Goal: Task Accomplishment & Management: Manage account settings

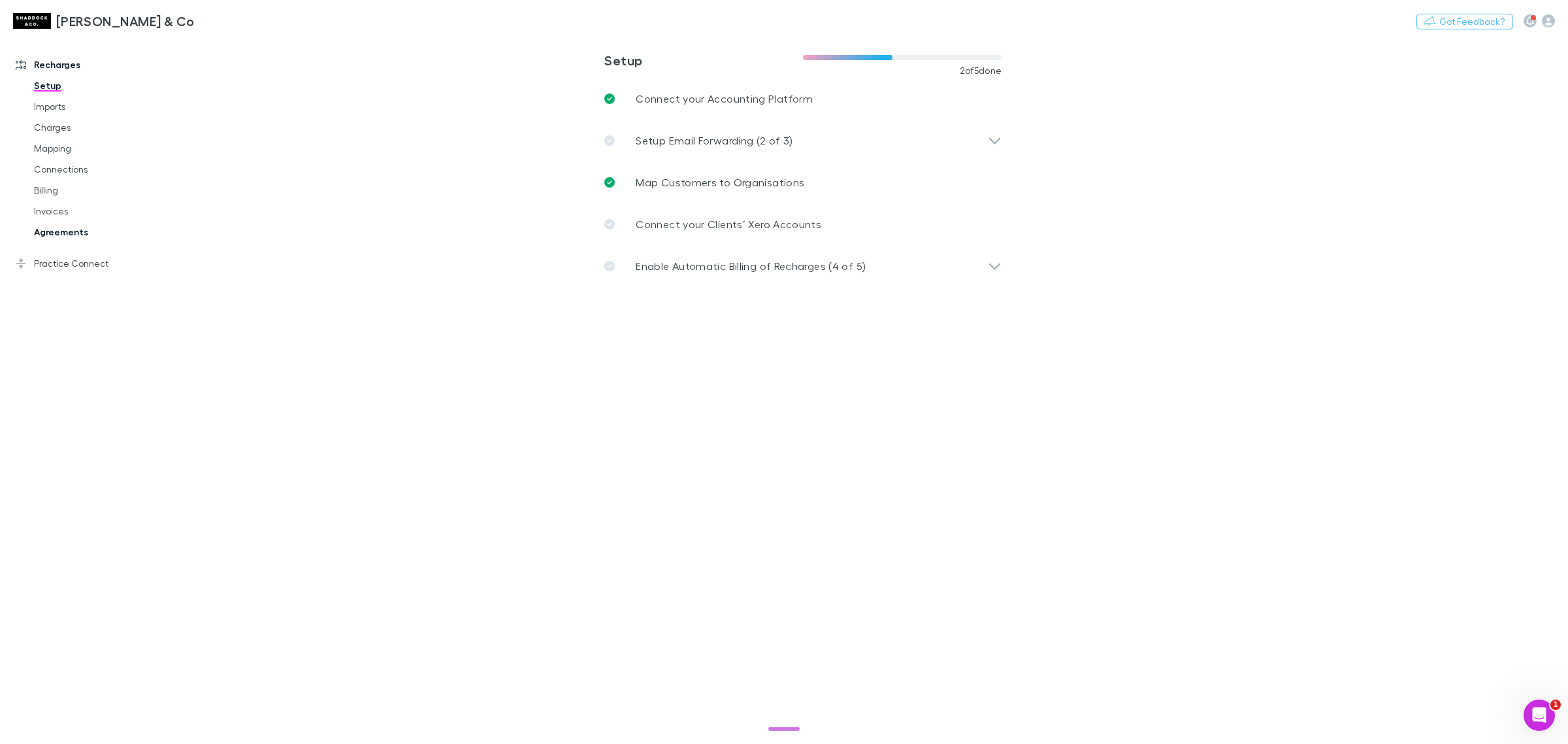
drag, startPoint x: 80, startPoint y: 237, endPoint x: 86, endPoint y: 233, distance: 7.2
click at [80, 237] on link "Agreements" at bounding box center [103, 232] width 163 height 21
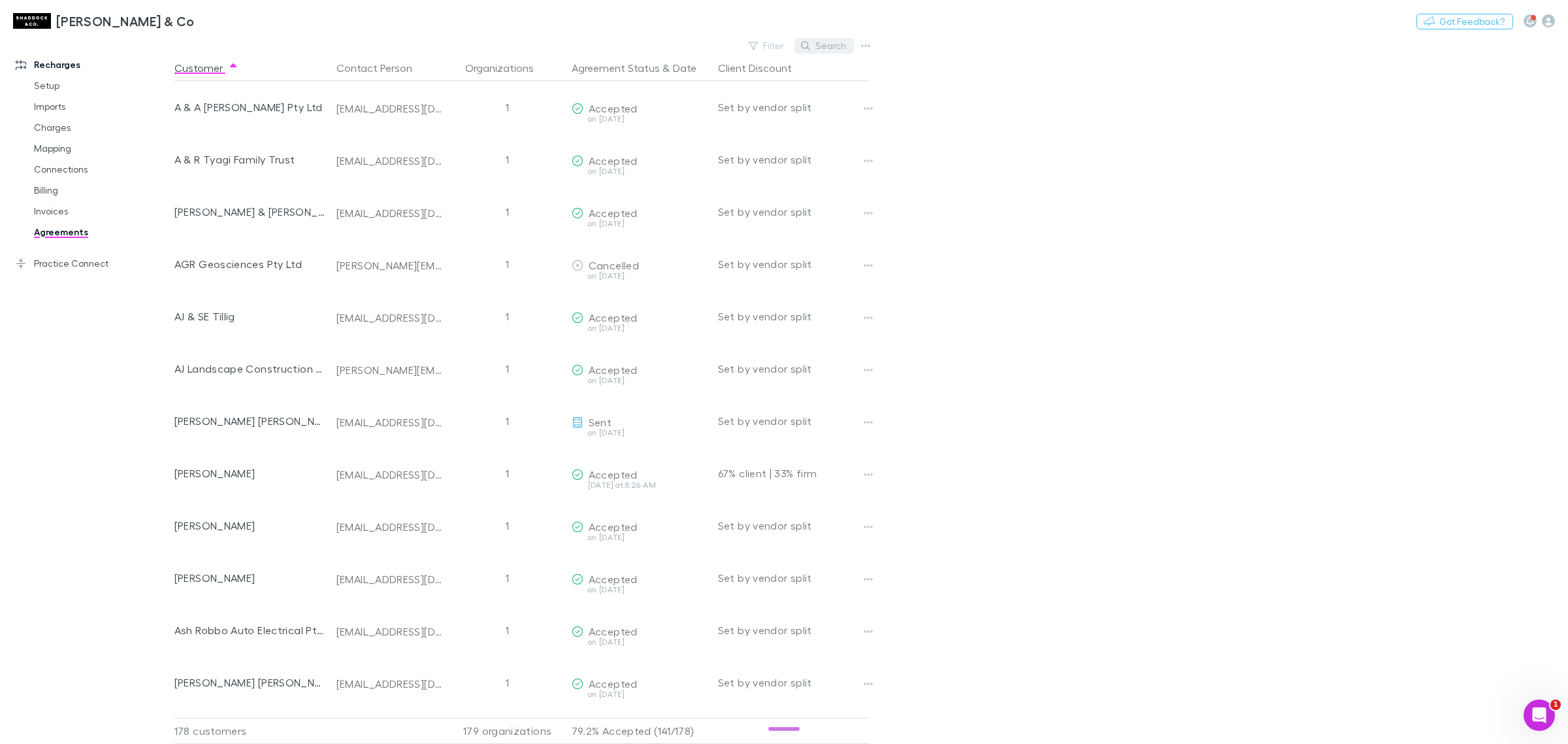
click at [837, 53] on button "Search" at bounding box center [824, 45] width 60 height 15
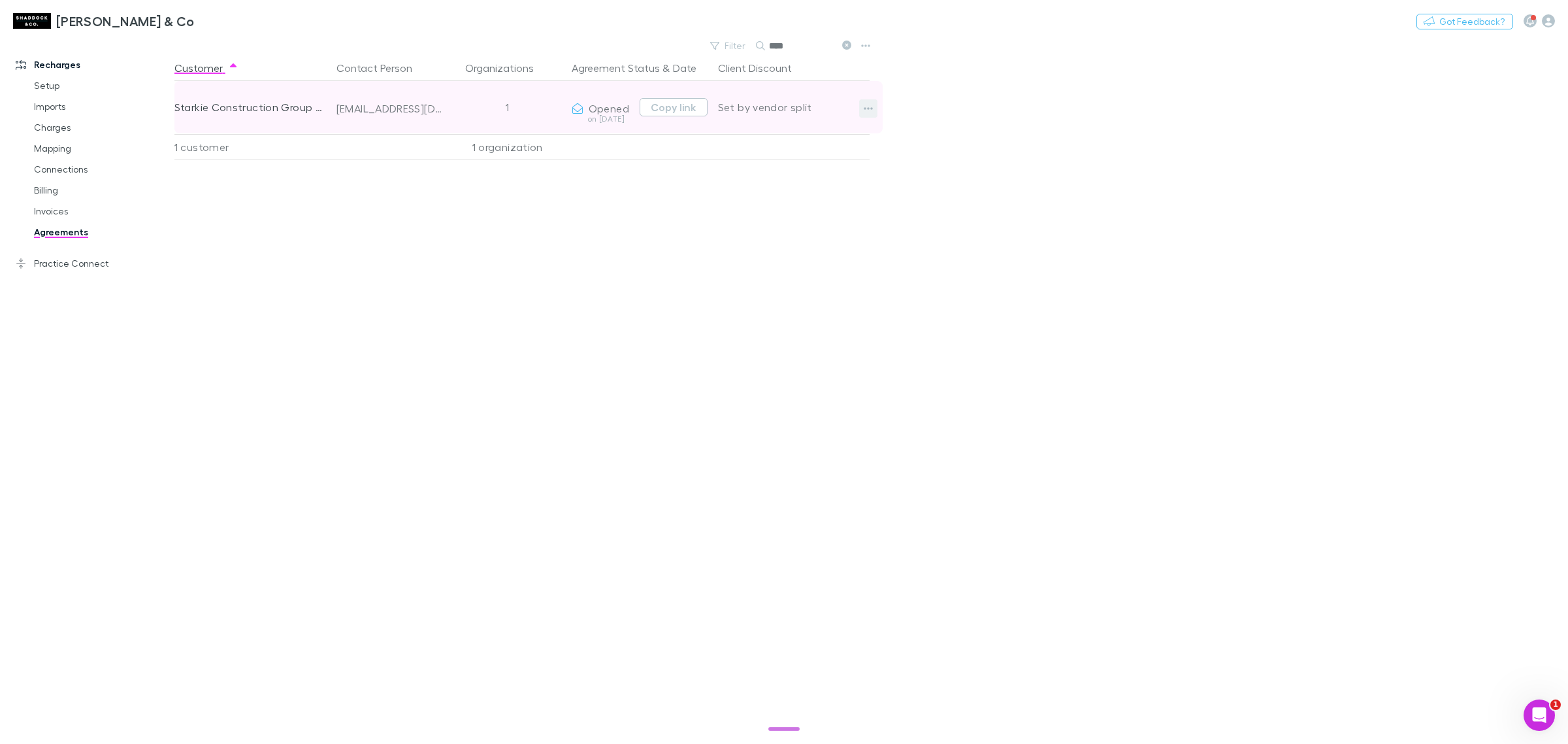
type input "****"
click at [859, 102] on button "button" at bounding box center [868, 108] width 19 height 19
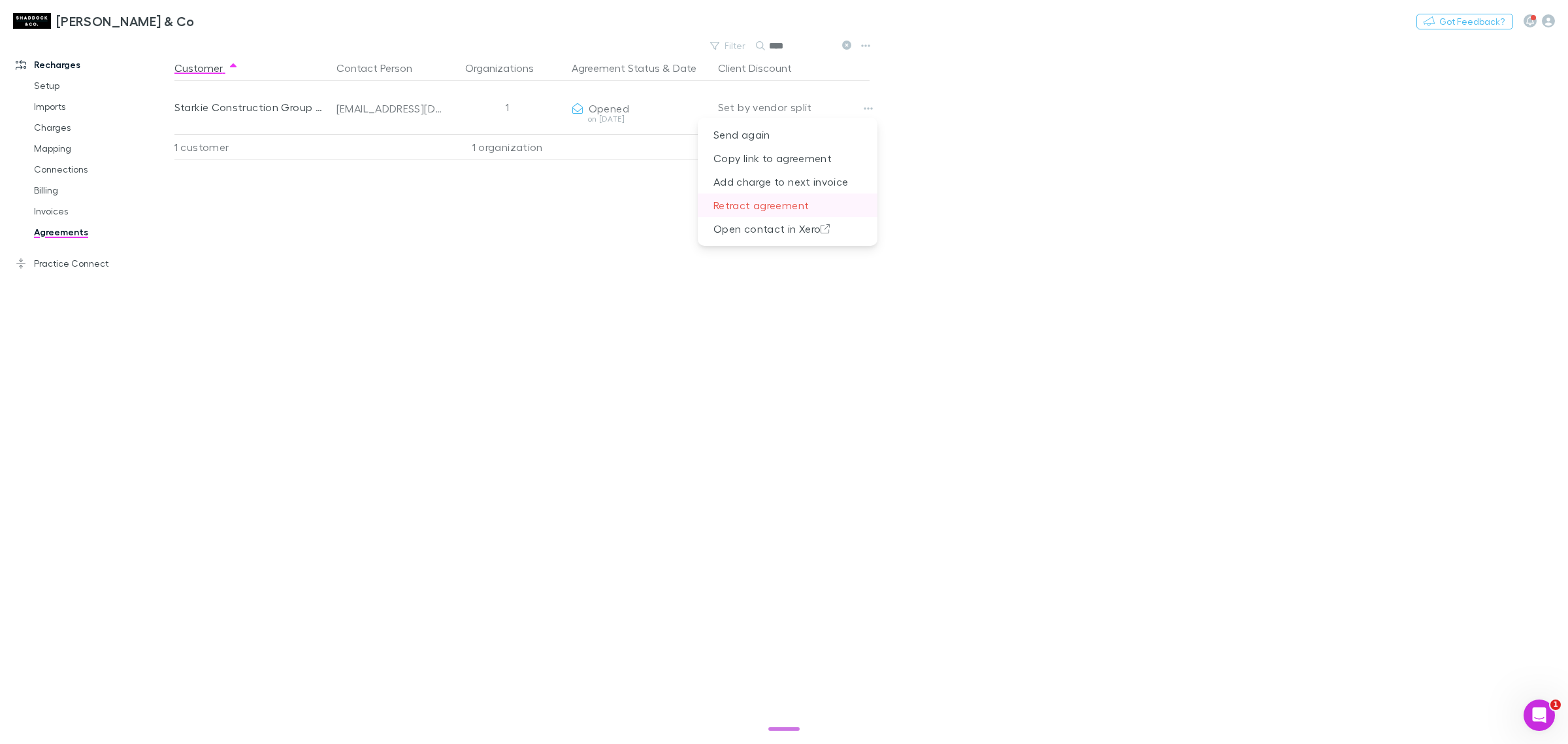
click at [771, 206] on p "Retract agreement" at bounding box center [787, 205] width 179 height 23
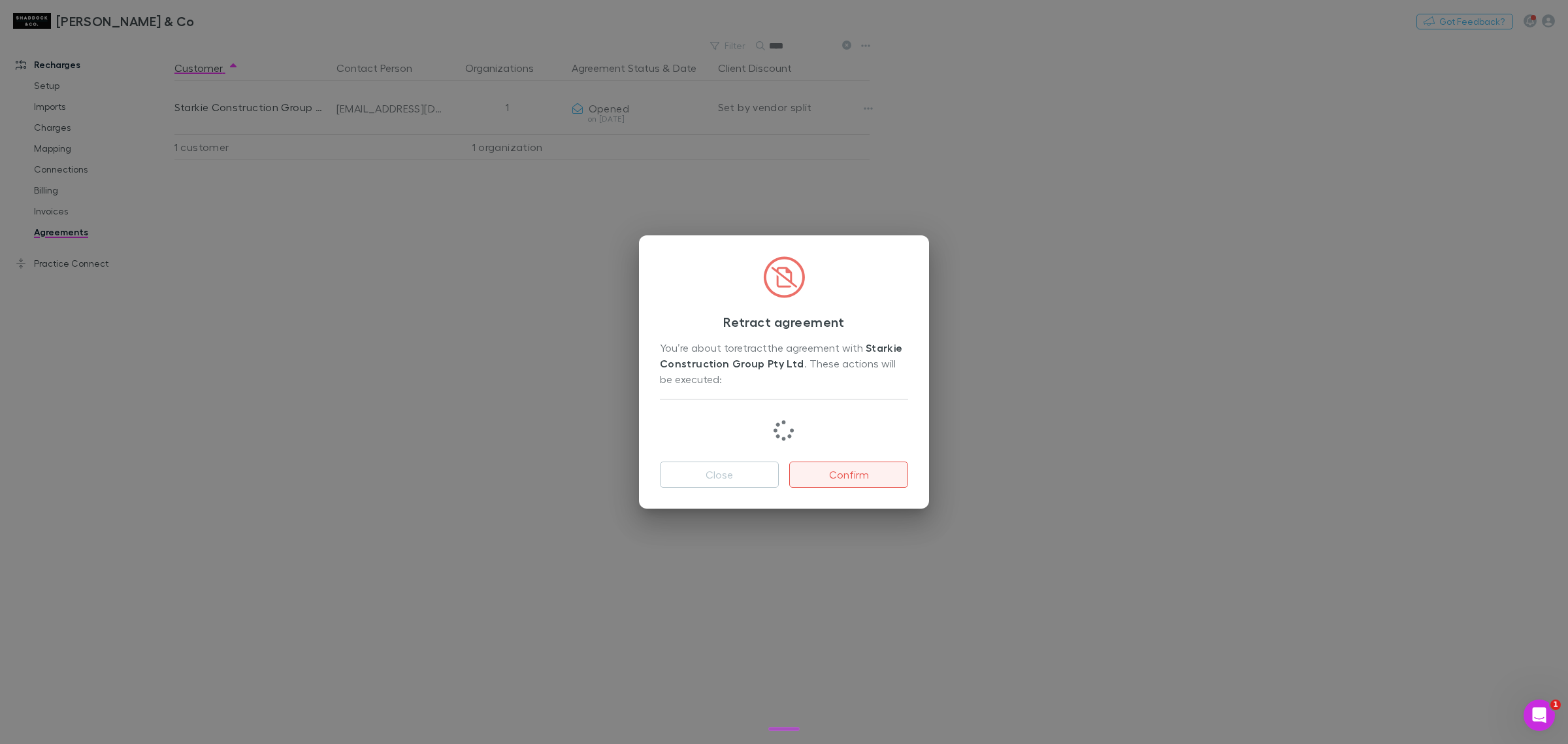
click at [861, 482] on button "Confirm" at bounding box center [848, 475] width 119 height 26
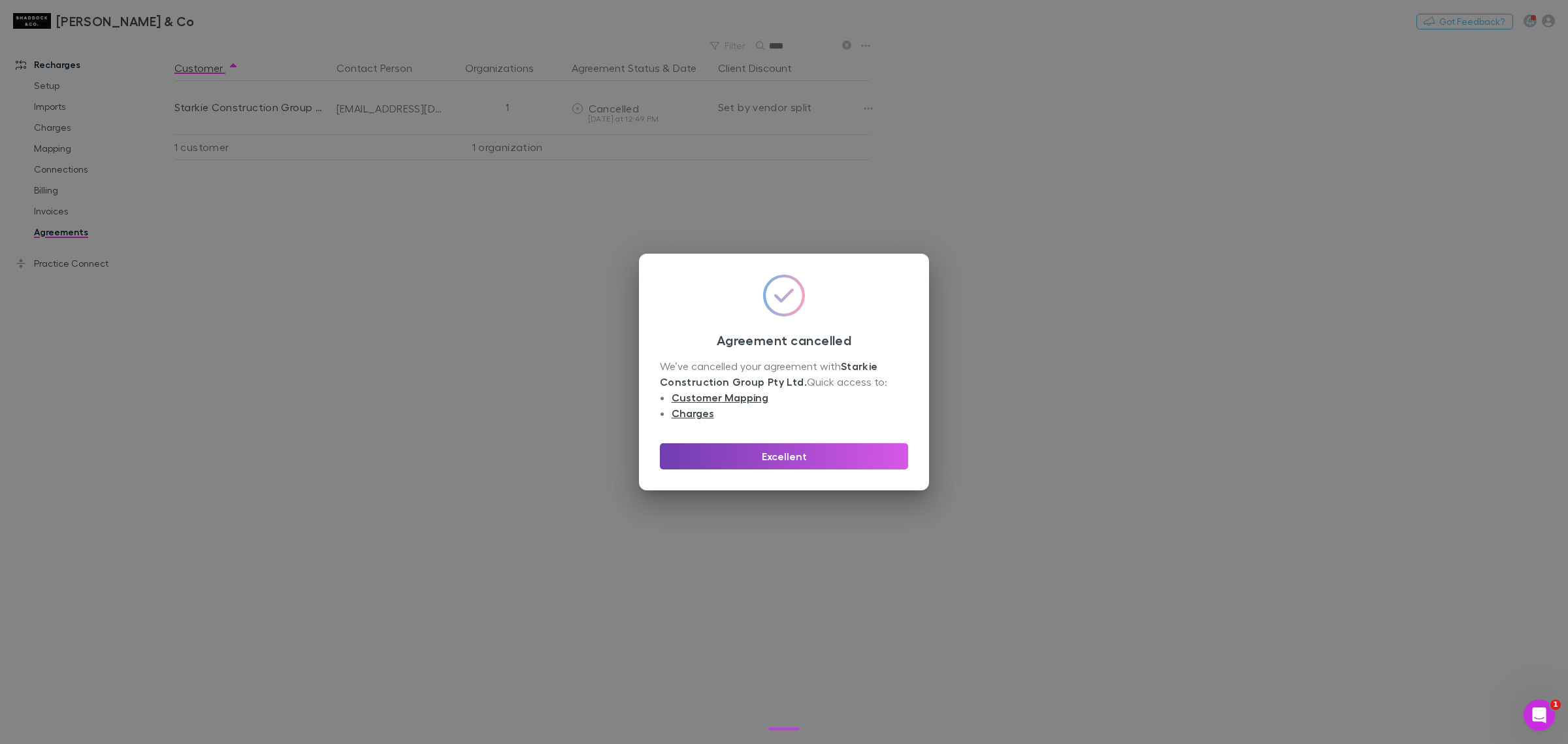
click at [861, 456] on button "Excellent" at bounding box center [783, 456] width 248 height 26
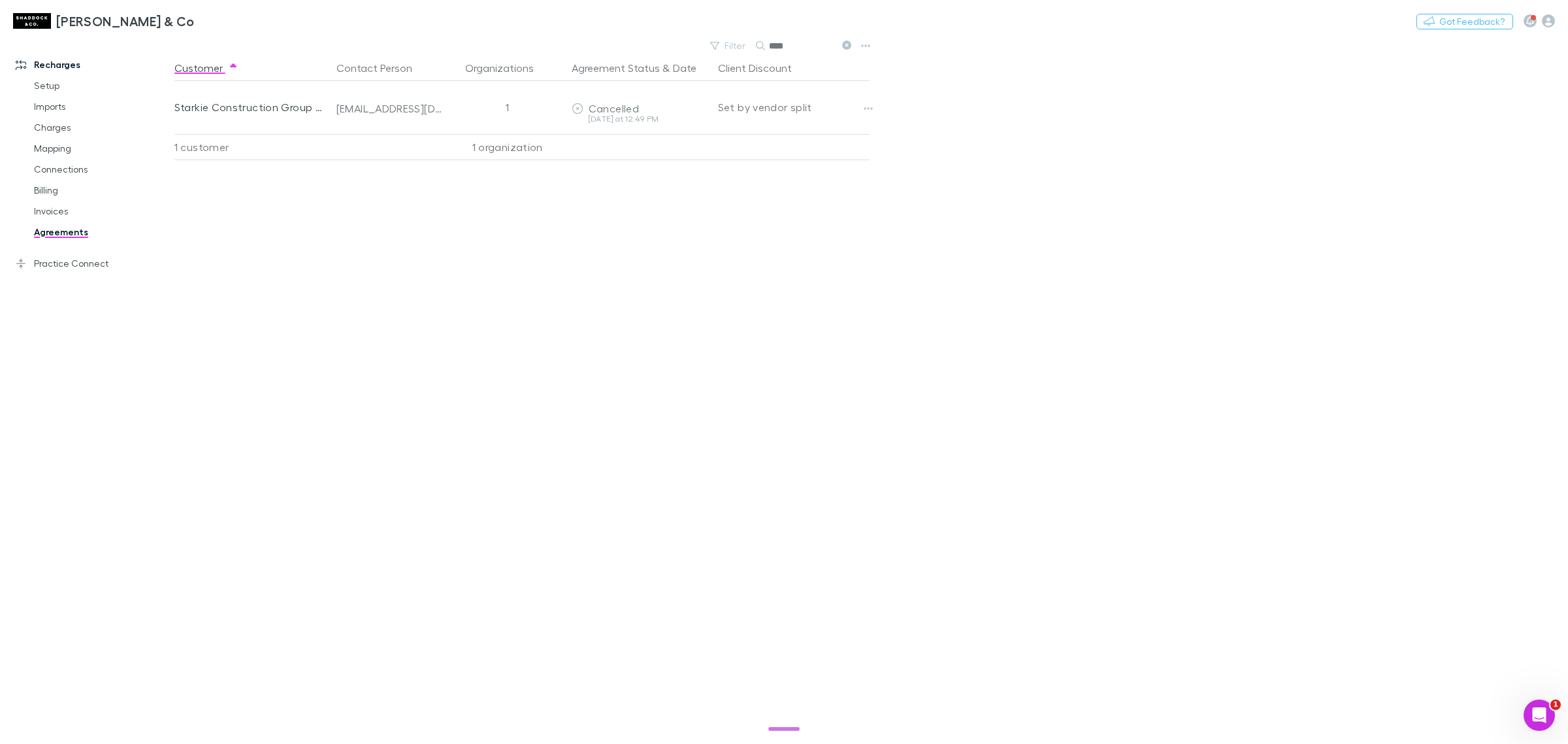
click at [334, 205] on div "Customer Contact Person Organizations Agreement Status & Date Client Discount S…" at bounding box center [533, 399] width 719 height 689
click at [63, 154] on link "Mapping" at bounding box center [103, 149] width 163 height 21
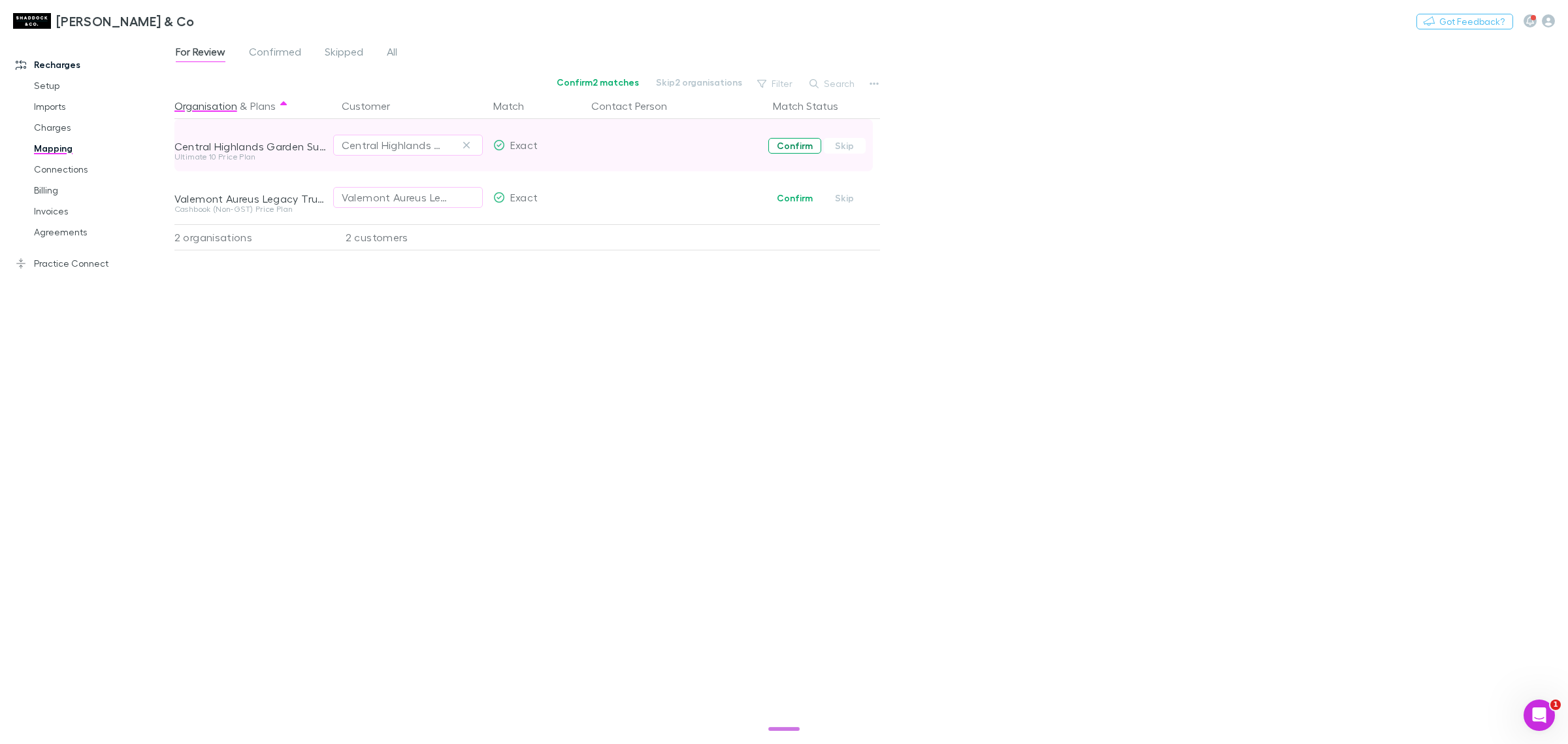
click at [803, 152] on button "Confirm" at bounding box center [794, 146] width 53 height 15
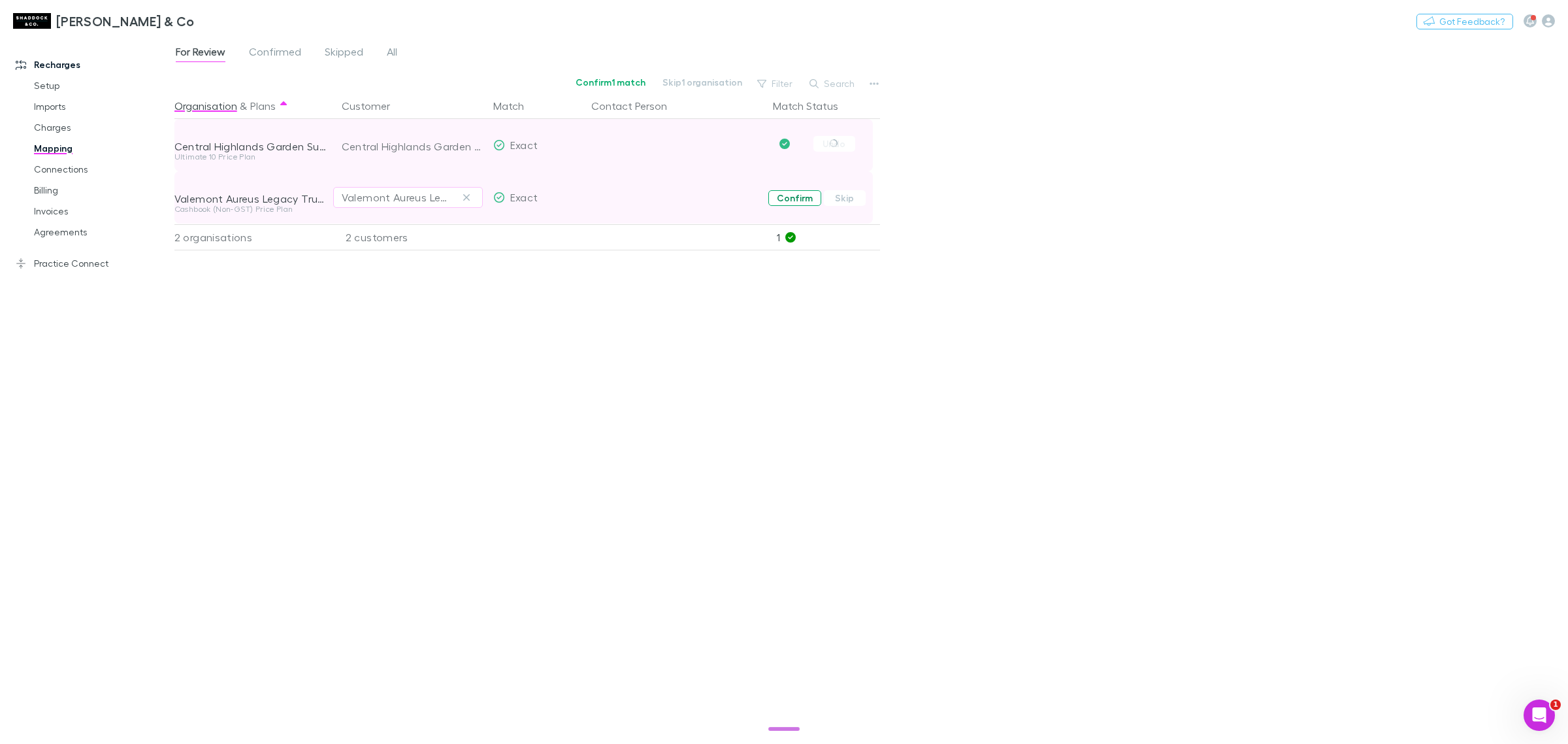
click at [799, 197] on button "Confirm" at bounding box center [794, 197] width 53 height 15
drag, startPoint x: 63, startPoint y: 230, endPoint x: 70, endPoint y: 243, distance: 14.8
click at [63, 230] on link "Agreements" at bounding box center [103, 232] width 163 height 21
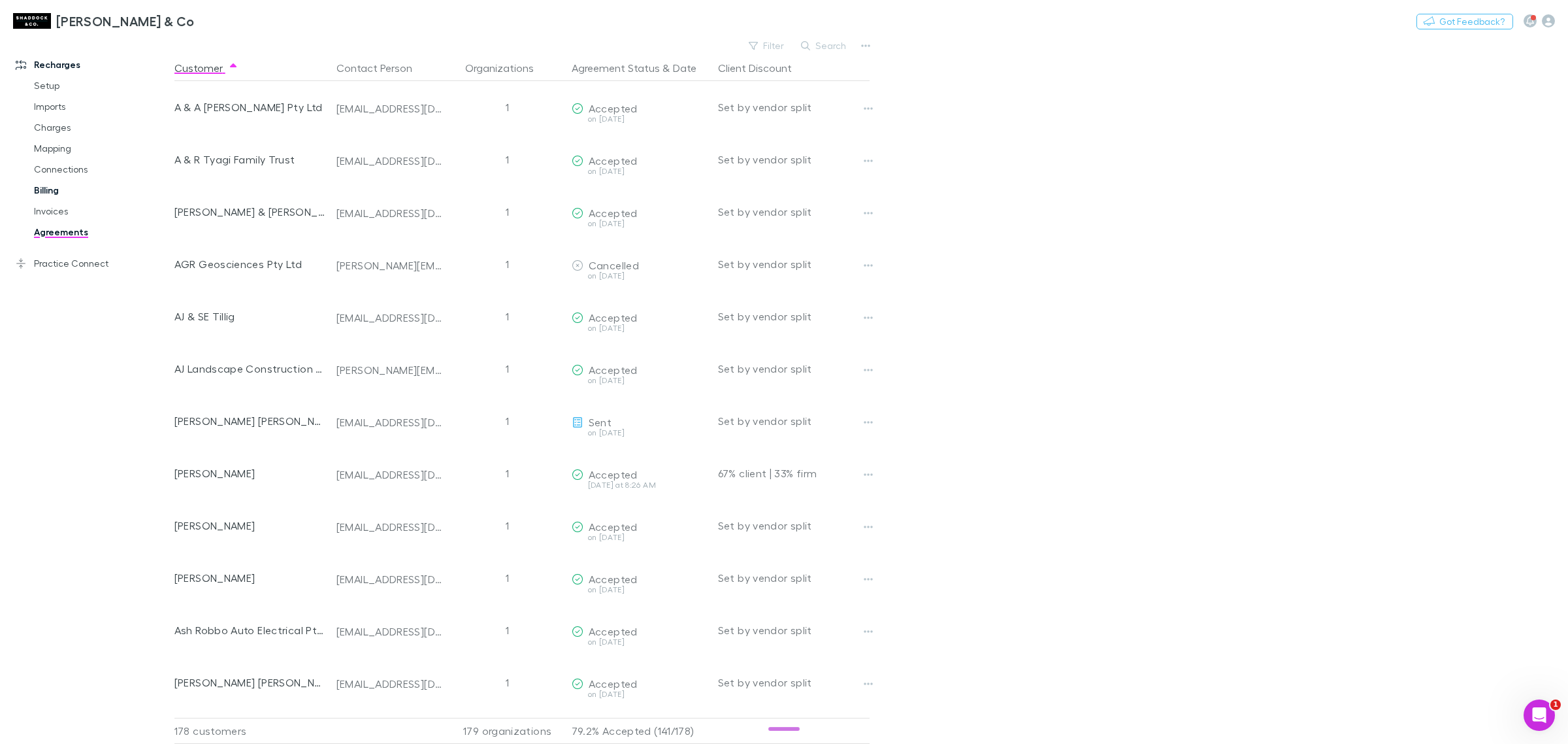
click at [57, 192] on link "Billing" at bounding box center [103, 190] width 163 height 21
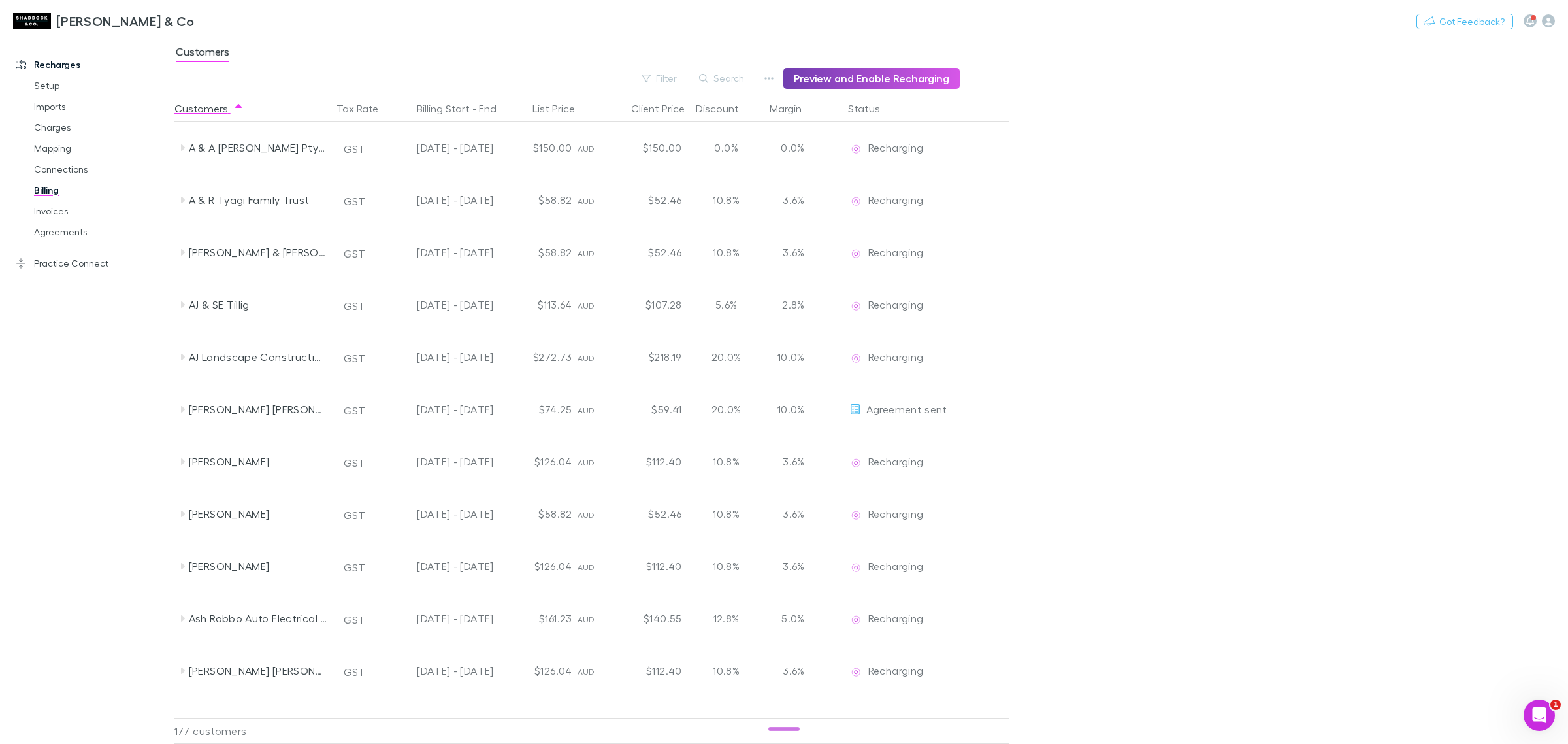
click at [864, 70] on button "Preview and Enable Recharging" at bounding box center [871, 78] width 176 height 21
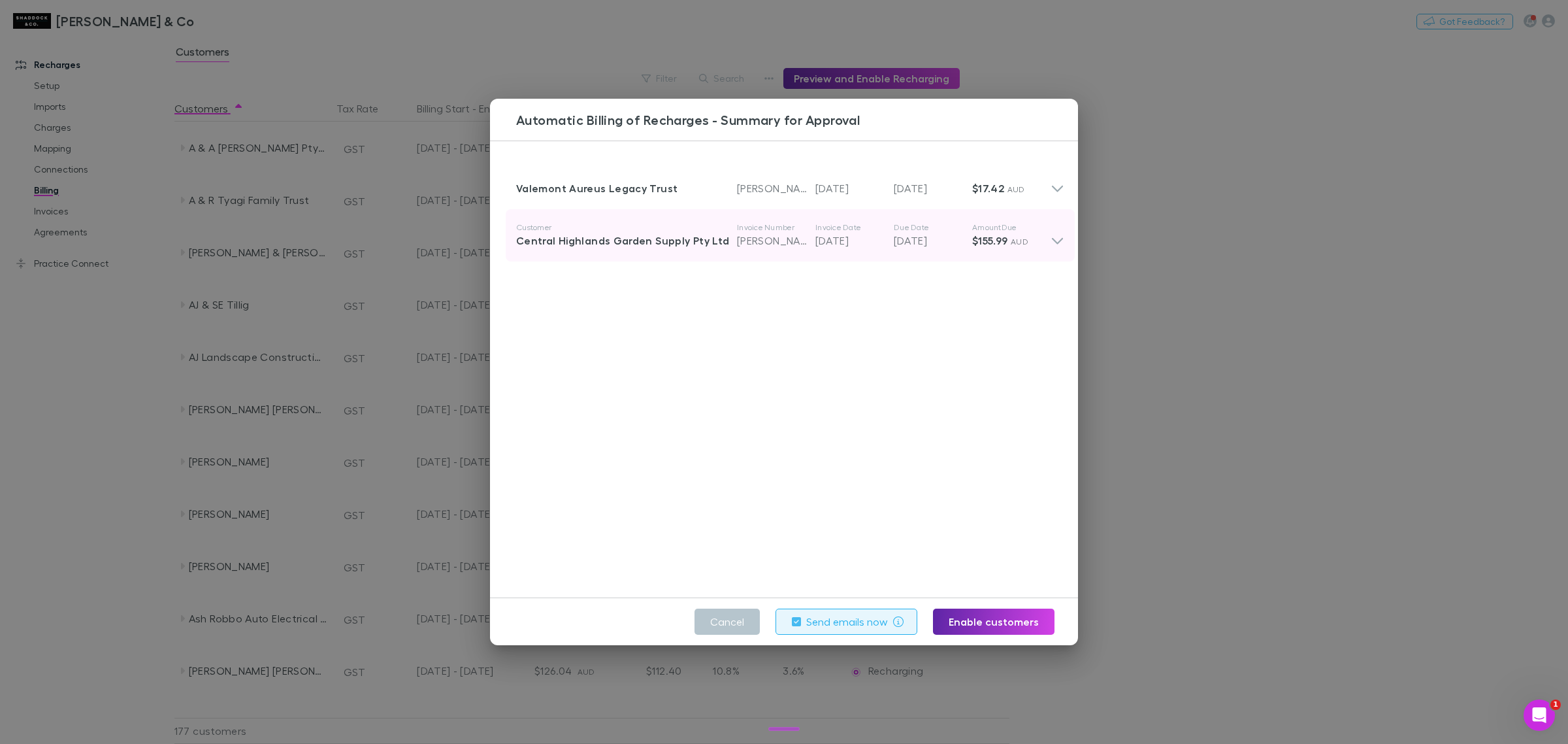
click at [1051, 240] on icon at bounding box center [1057, 235] width 14 height 26
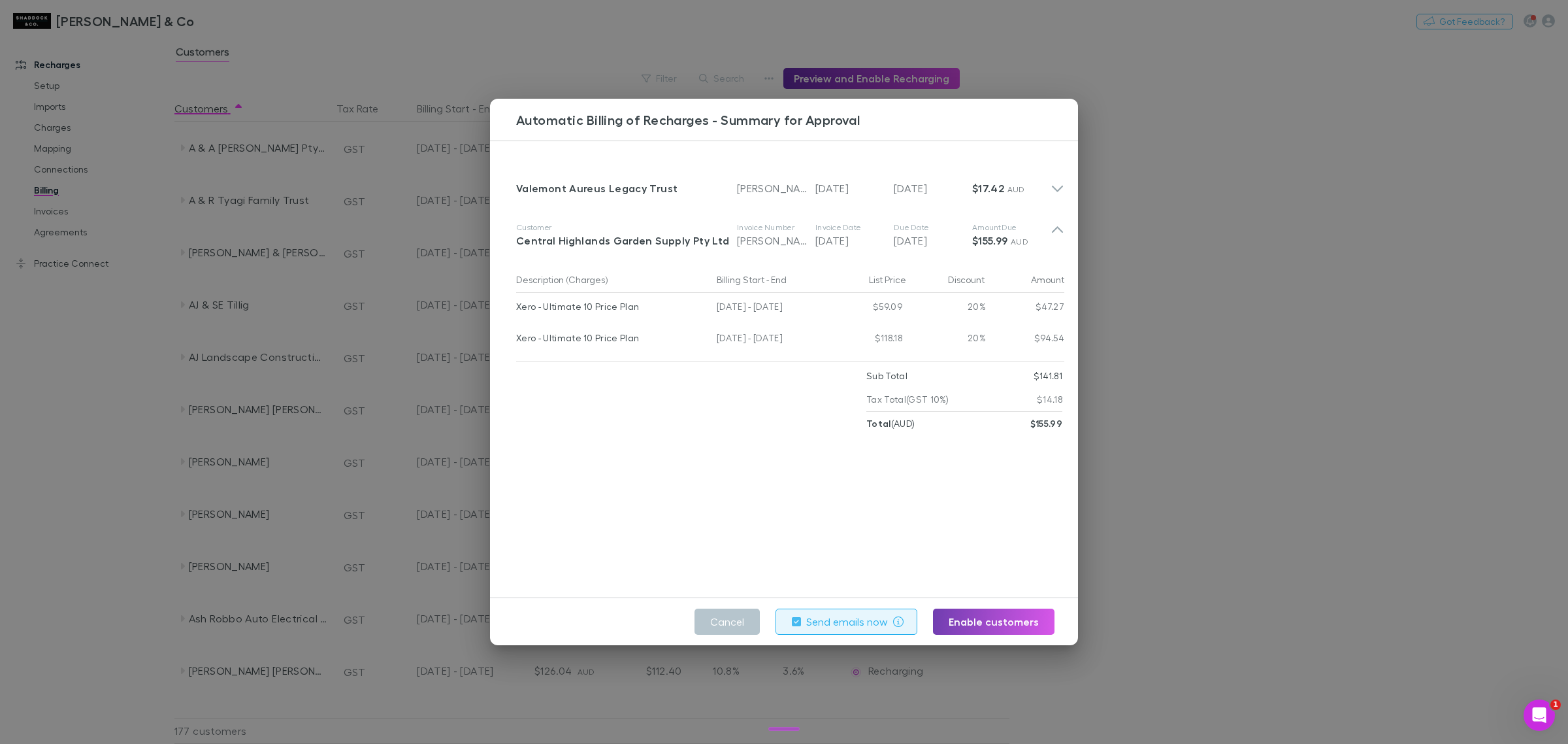
click at [1006, 621] on button "Enable customers" at bounding box center [993, 621] width 121 height 26
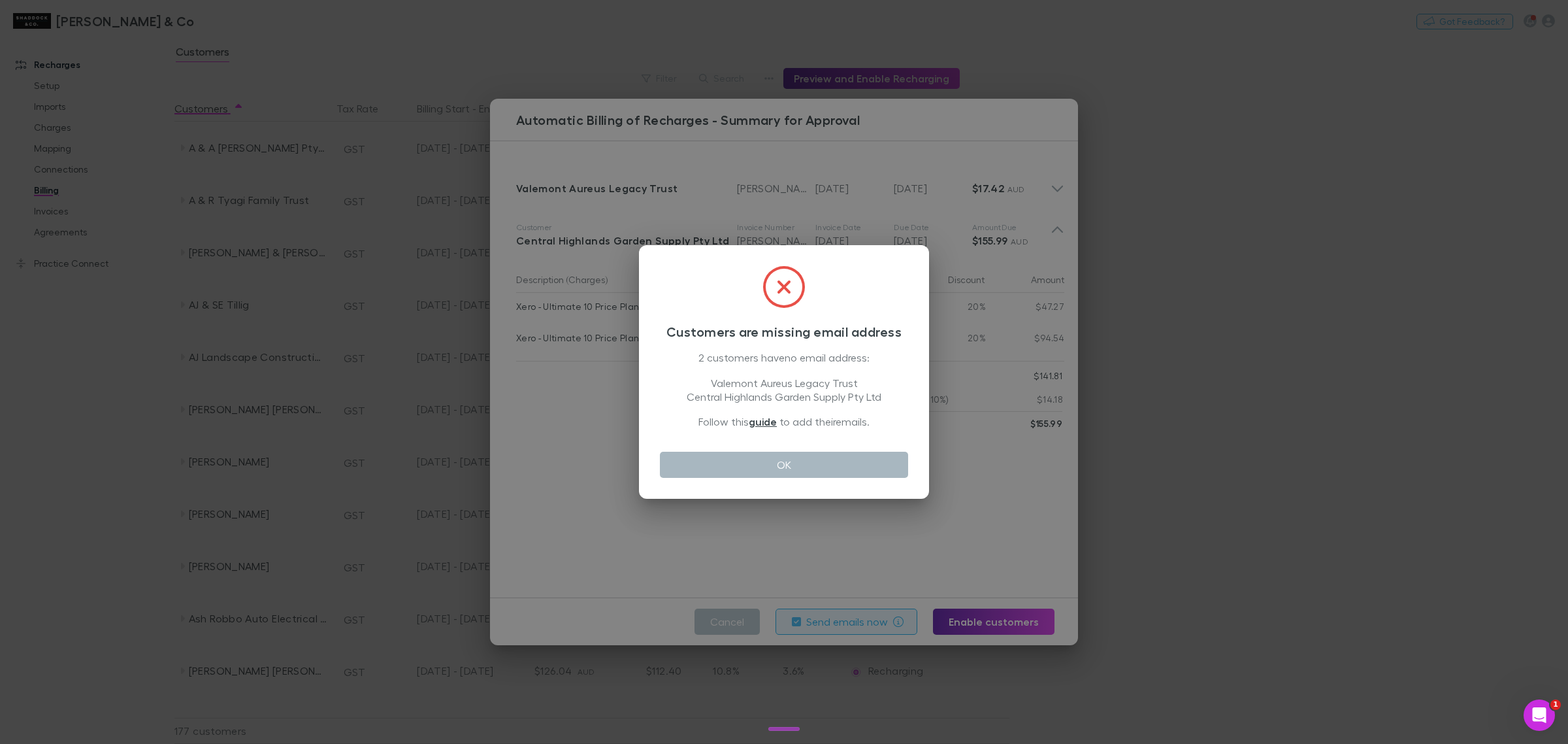
click at [782, 471] on button "OK" at bounding box center [783, 464] width 248 height 26
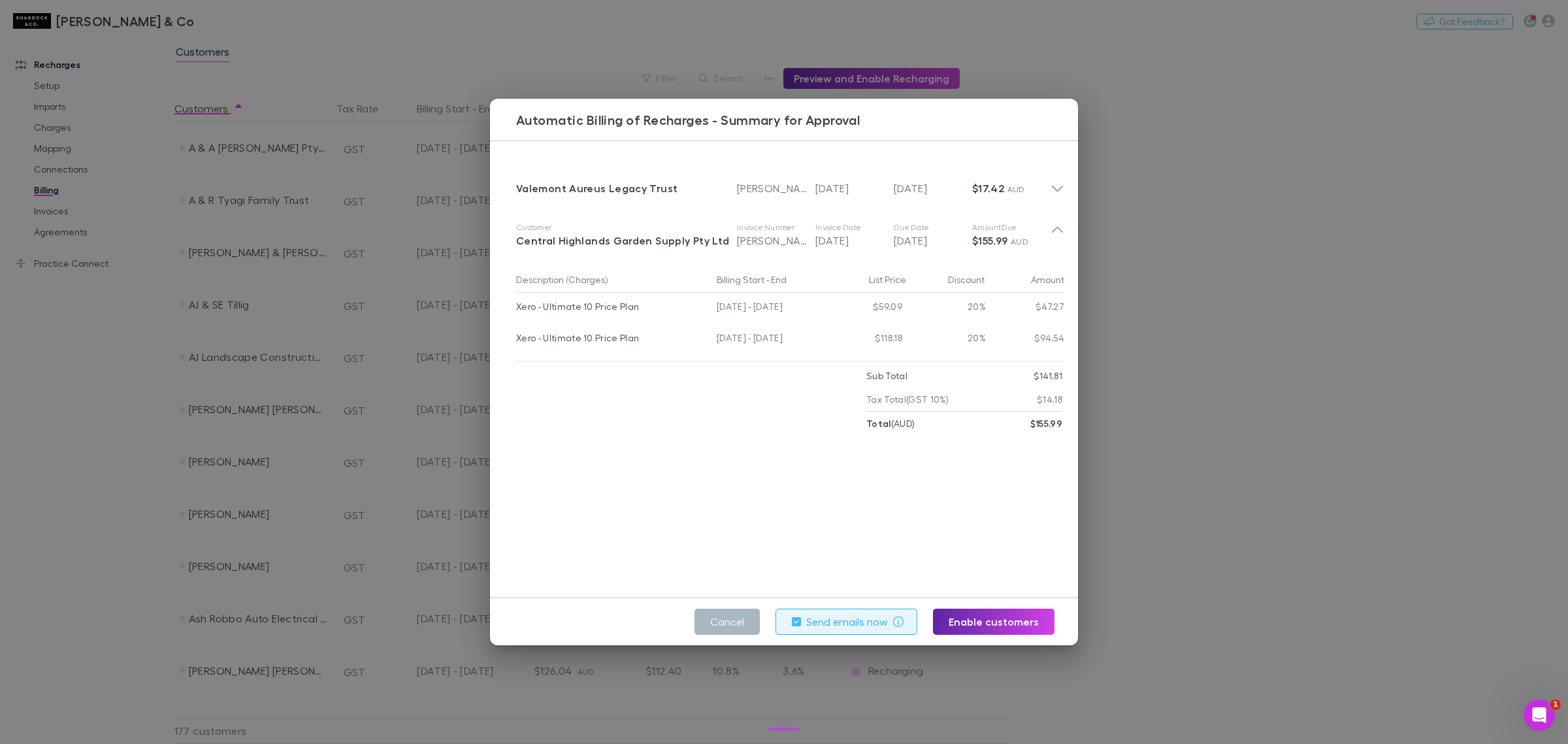
click at [717, 623] on button "Cancel" at bounding box center [727, 621] width 65 height 26
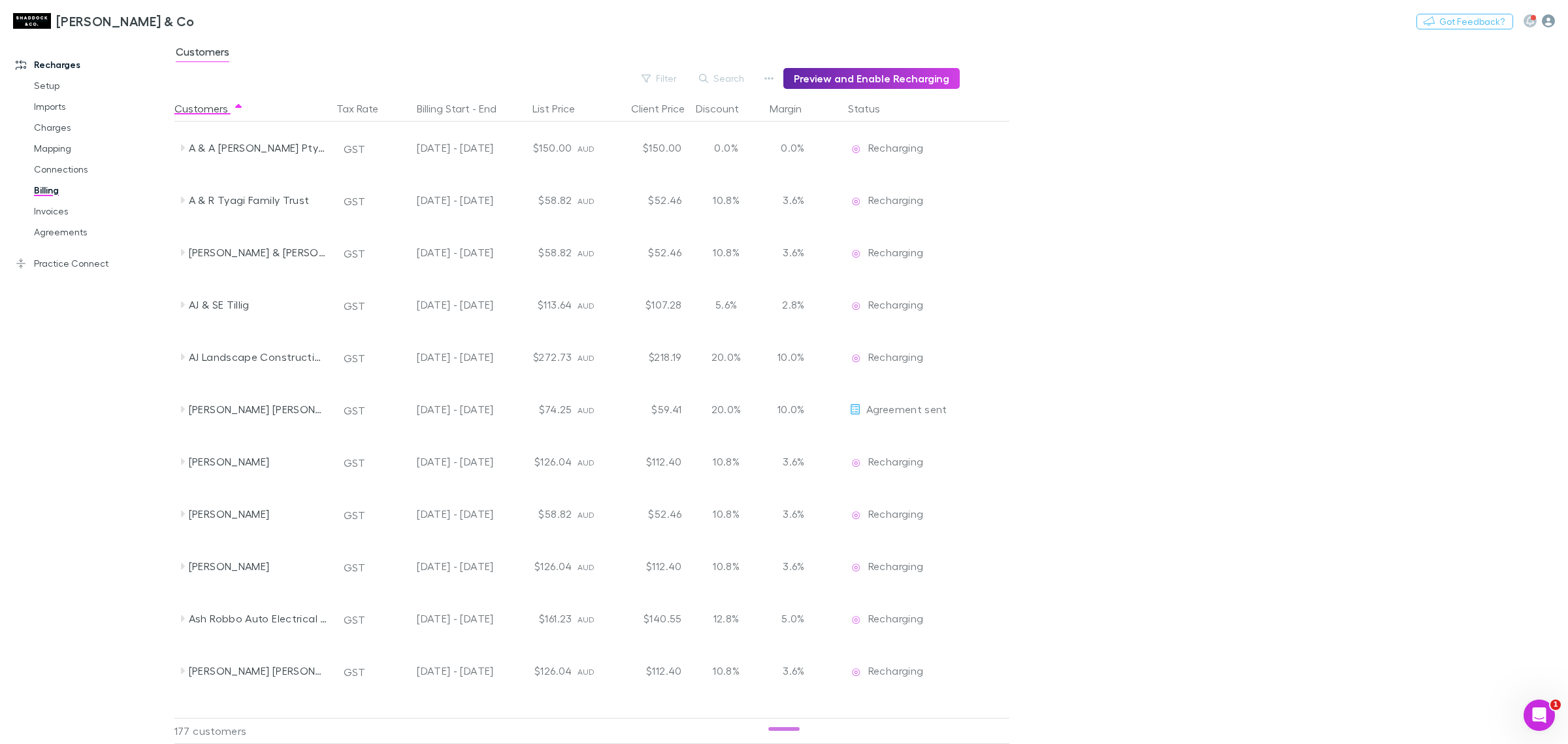
click at [1547, 22] on icon "button" at bounding box center [1548, 21] width 13 height 13
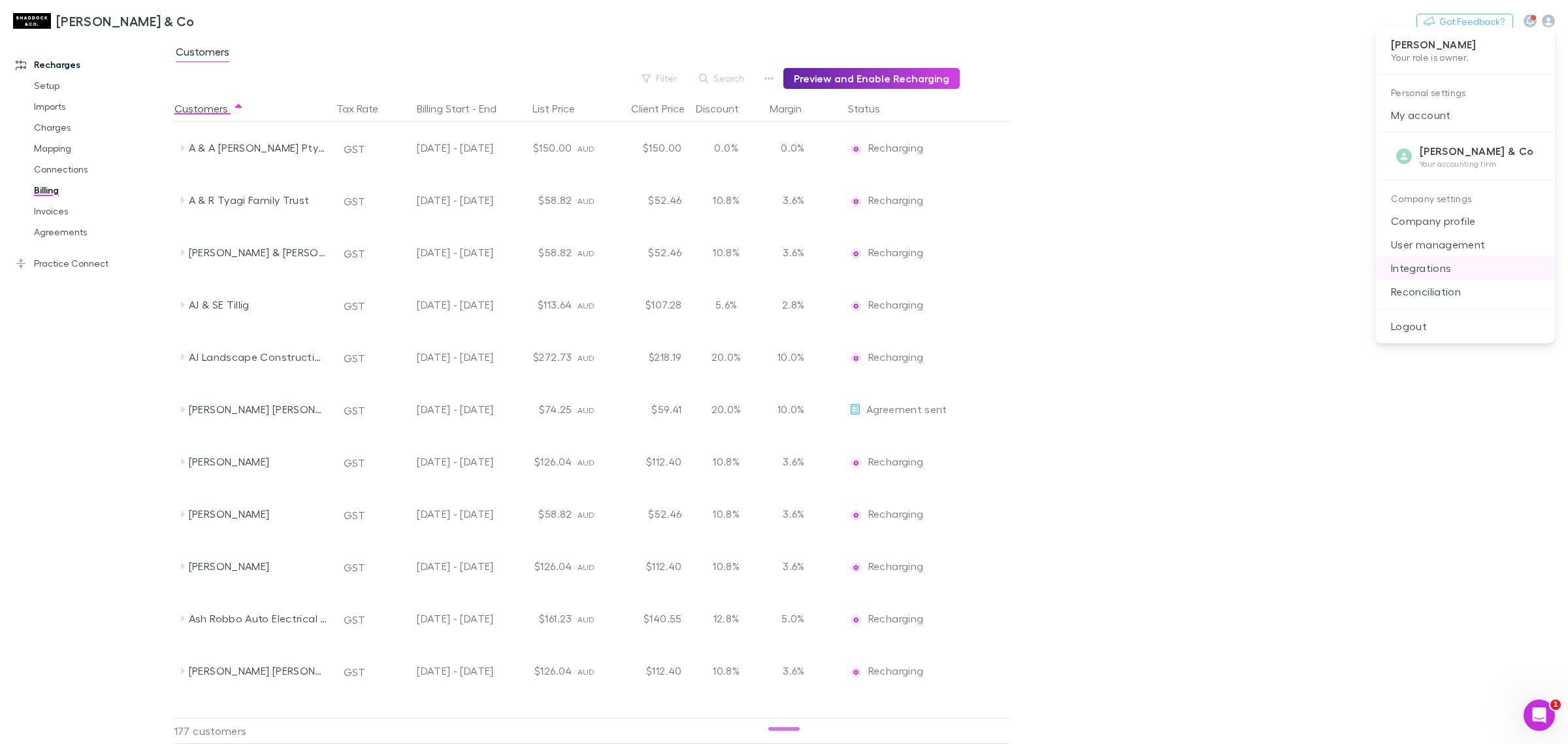
click at [1448, 269] on p "Integrations" at bounding box center [1465, 268] width 179 height 23
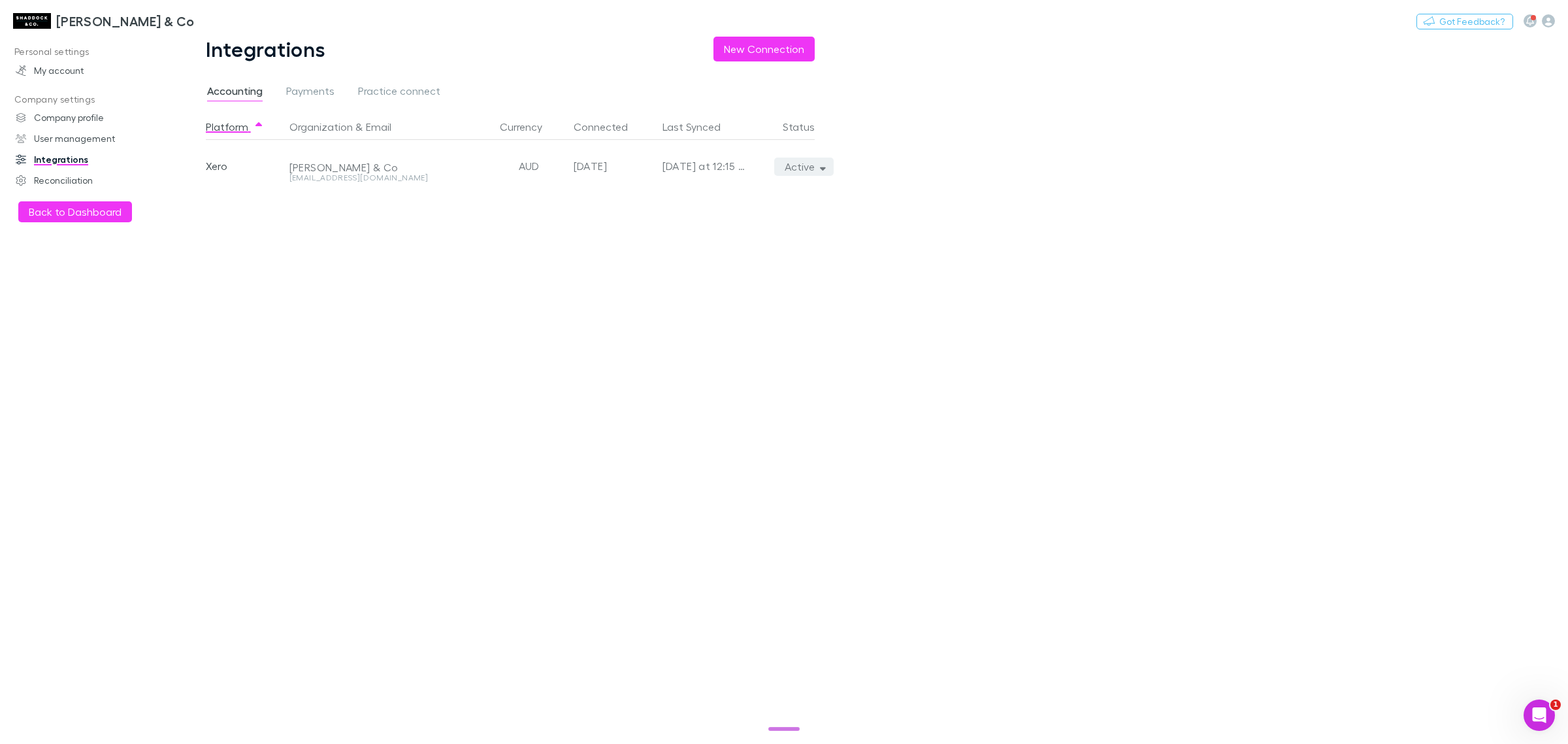
click at [805, 162] on button "Active" at bounding box center [804, 167] width 60 height 19
click at [751, 203] on p "Re-sync now" at bounding box center [744, 192] width 179 height 23
click at [47, 77] on div at bounding box center [784, 372] width 1568 height 744
click at [32, 13] on img at bounding box center [32, 20] width 38 height 15
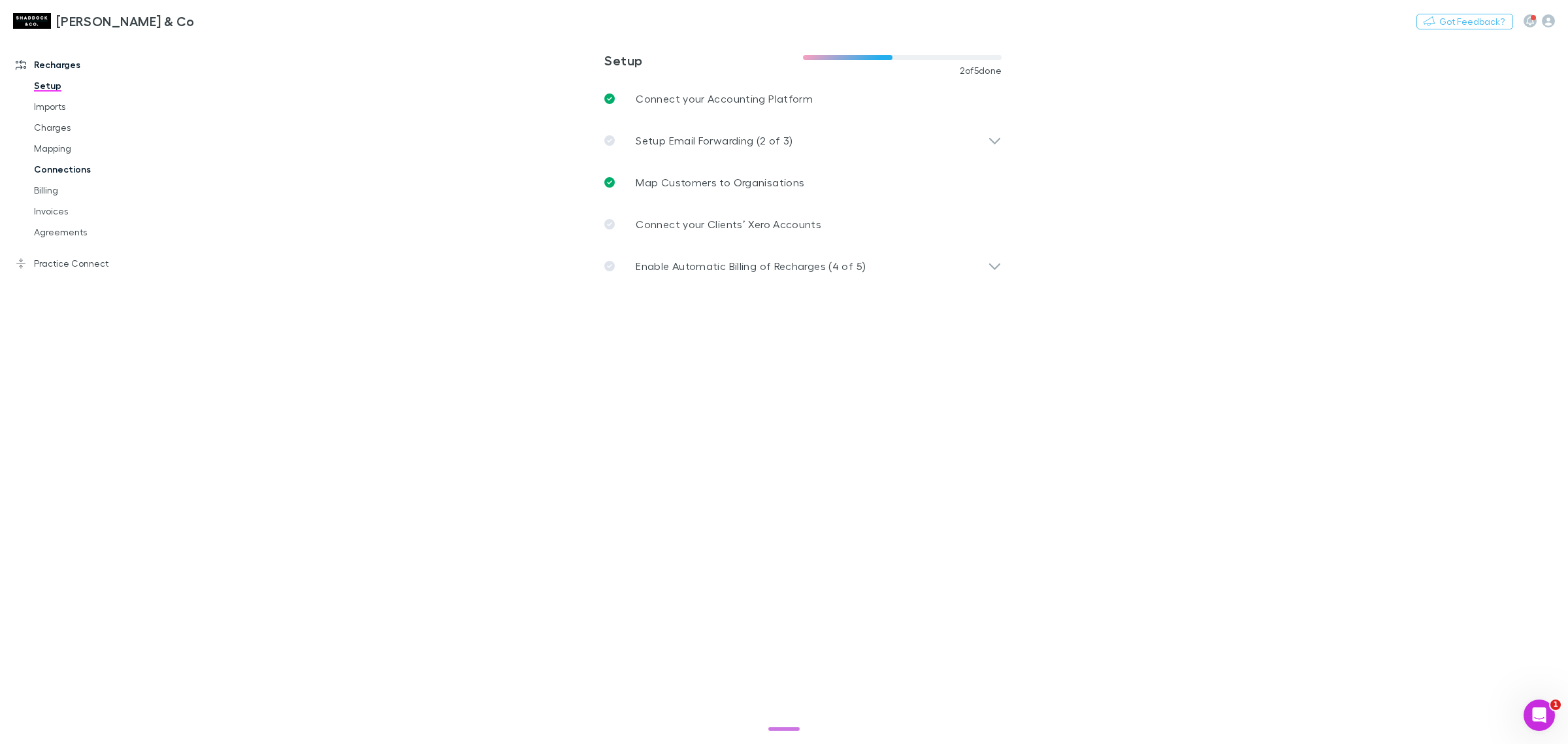
click at [67, 162] on link "Connections" at bounding box center [103, 169] width 163 height 21
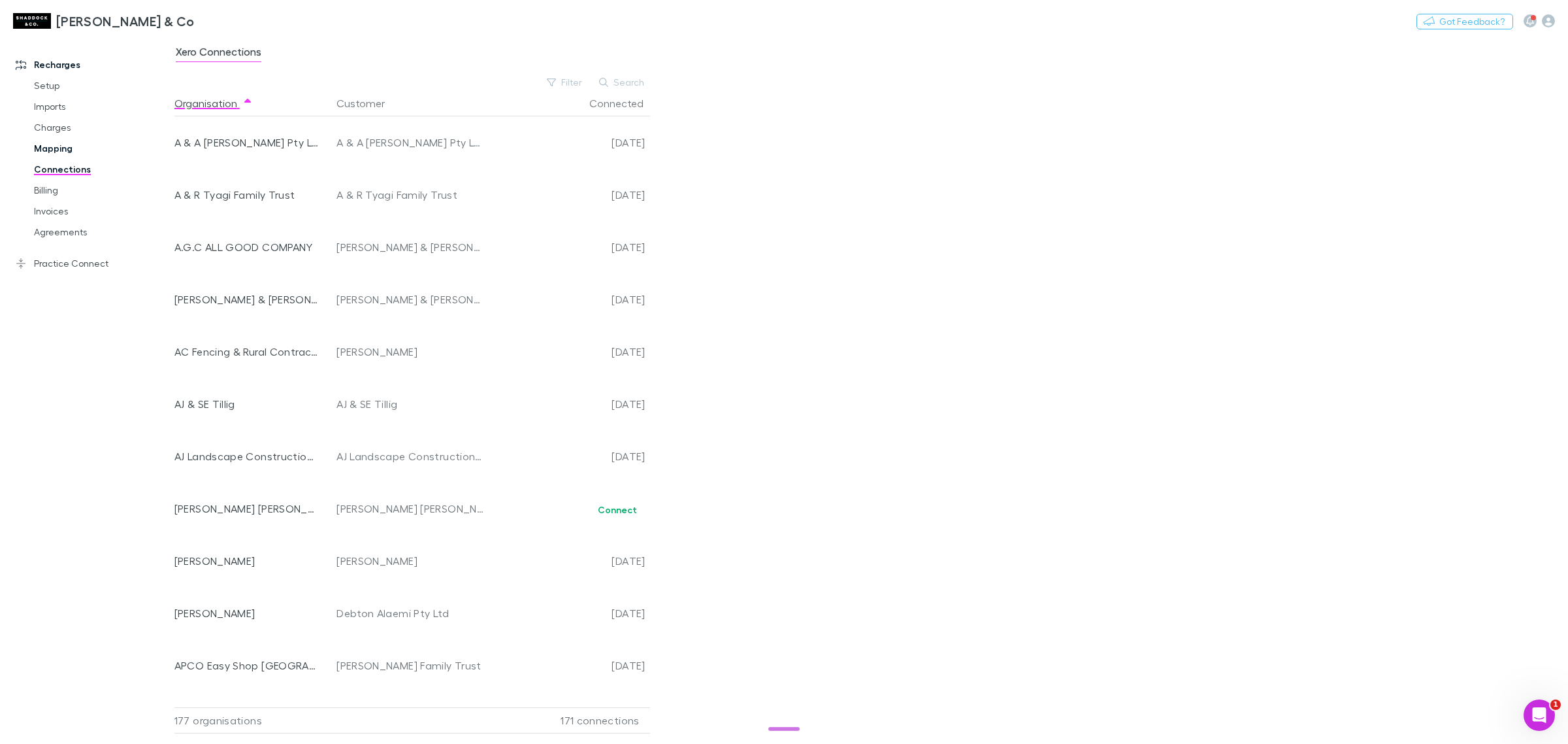
click at [59, 145] on link "Mapping" at bounding box center [103, 149] width 163 height 21
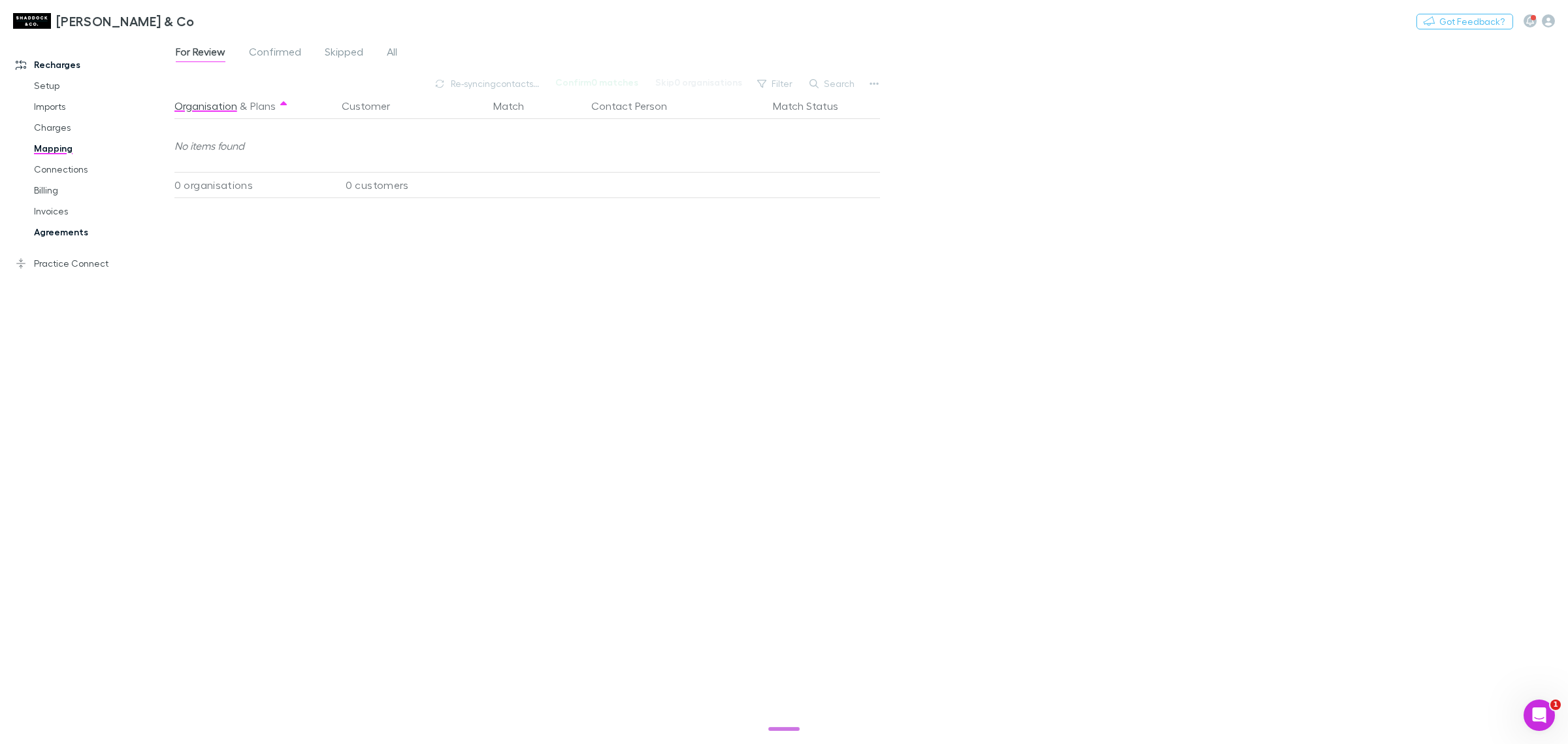
click at [53, 226] on link "Agreements" at bounding box center [103, 232] width 163 height 21
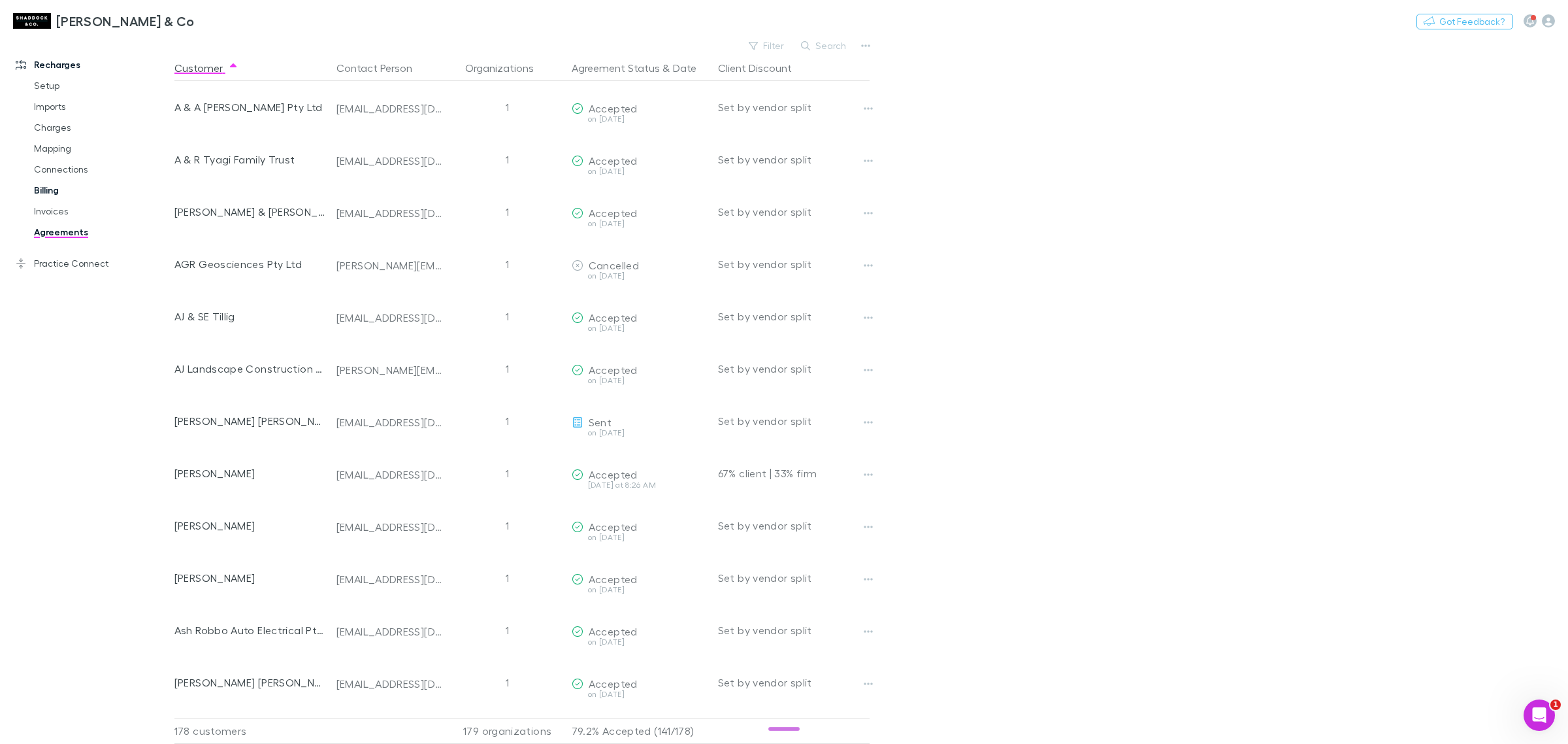
click at [38, 180] on link "Billing" at bounding box center [103, 190] width 163 height 21
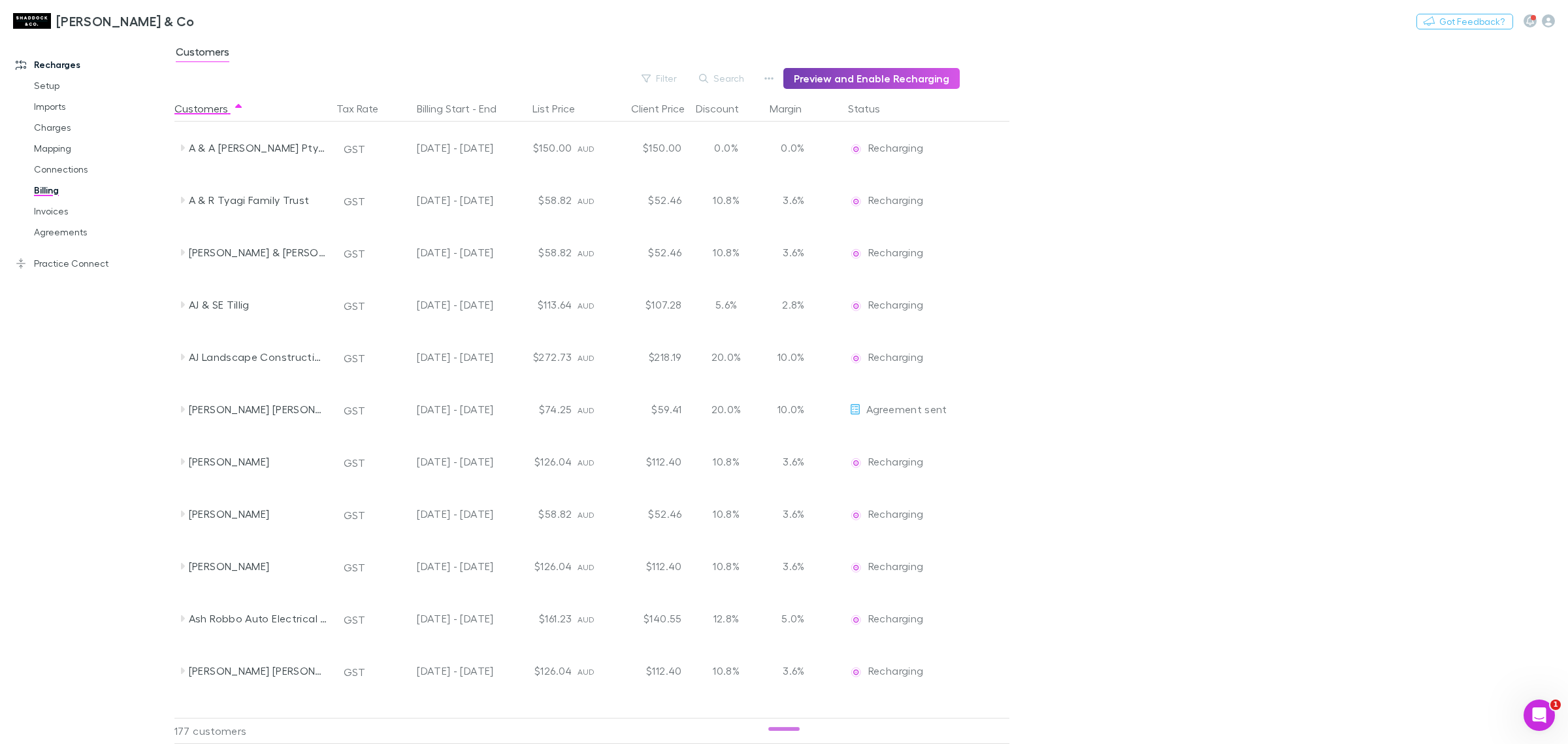
click at [885, 70] on button "Preview and Enable Recharging" at bounding box center [871, 78] width 176 height 21
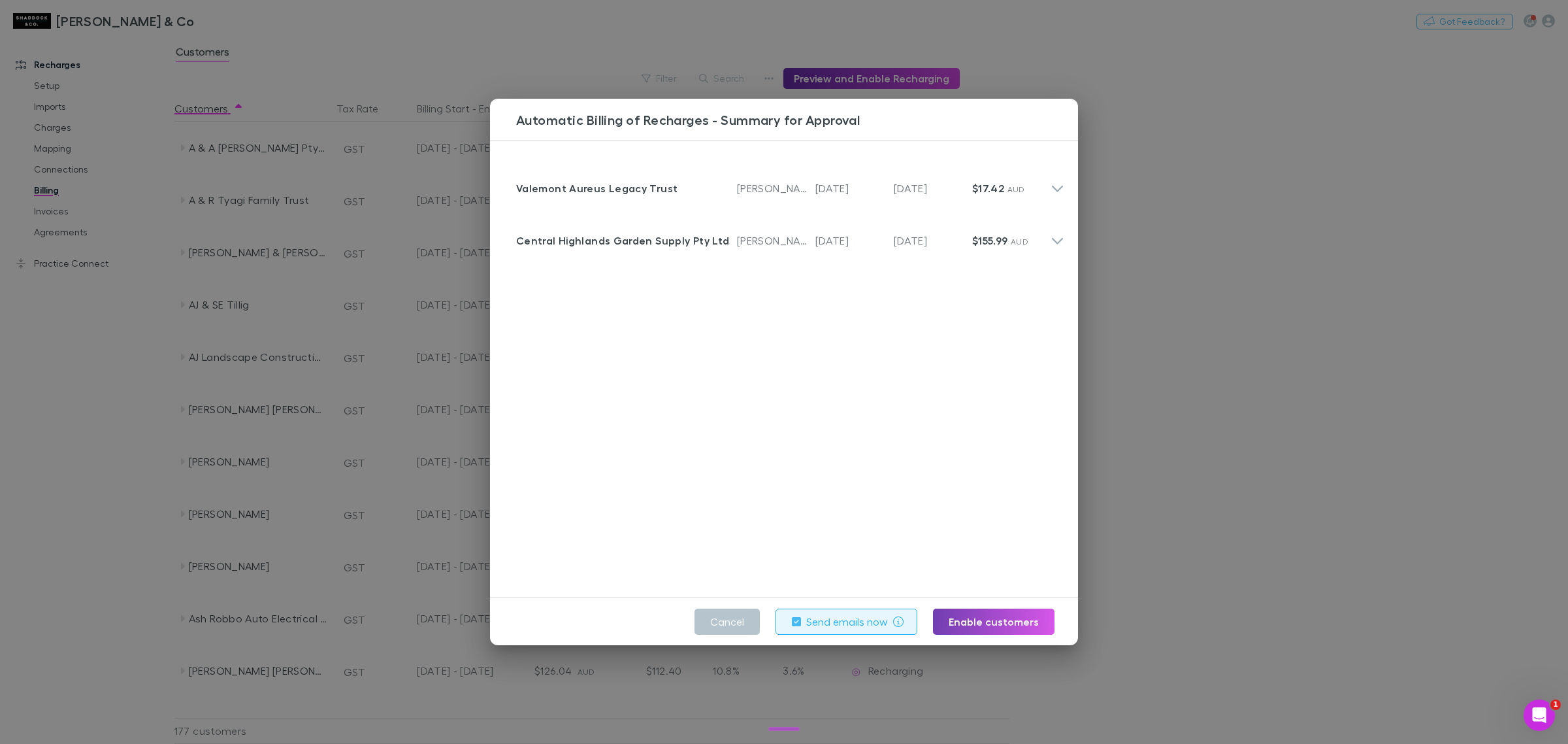
click at [962, 618] on button "Enable customers" at bounding box center [993, 621] width 121 height 26
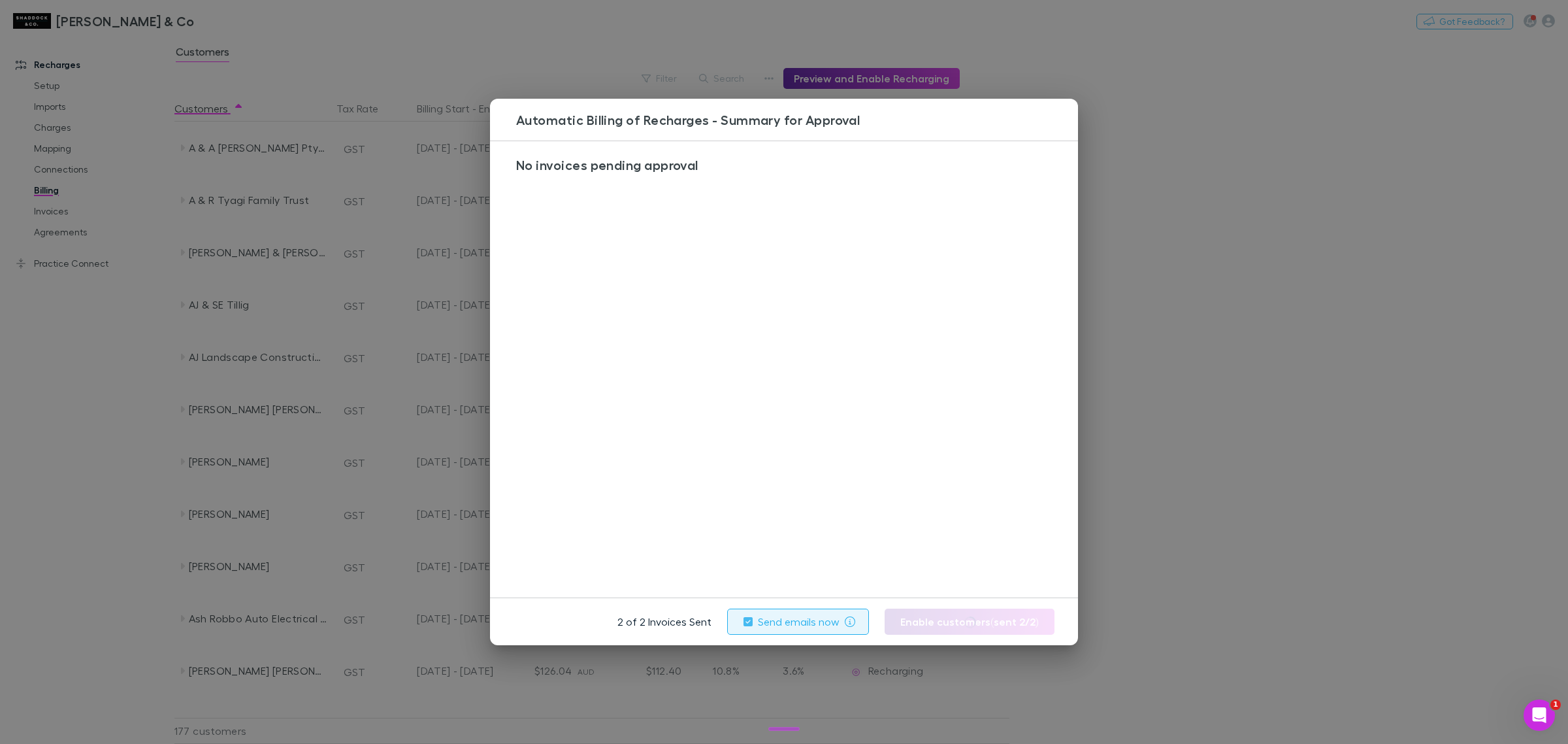
click at [1343, 250] on div "Automatic Billing of Recharges - Summary for Approval No invoices pending appro…" at bounding box center [784, 372] width 1568 height 744
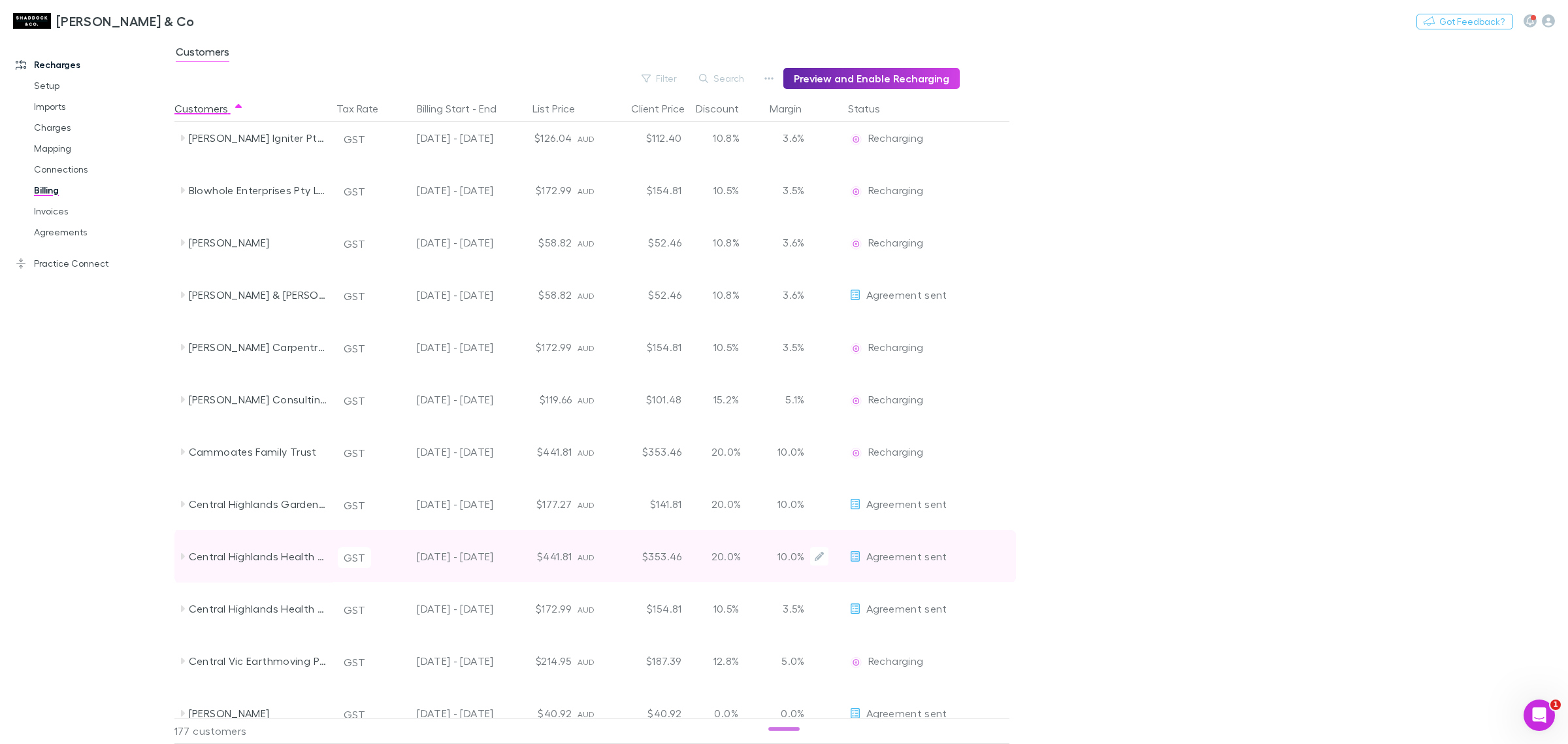
scroll to position [980, 0]
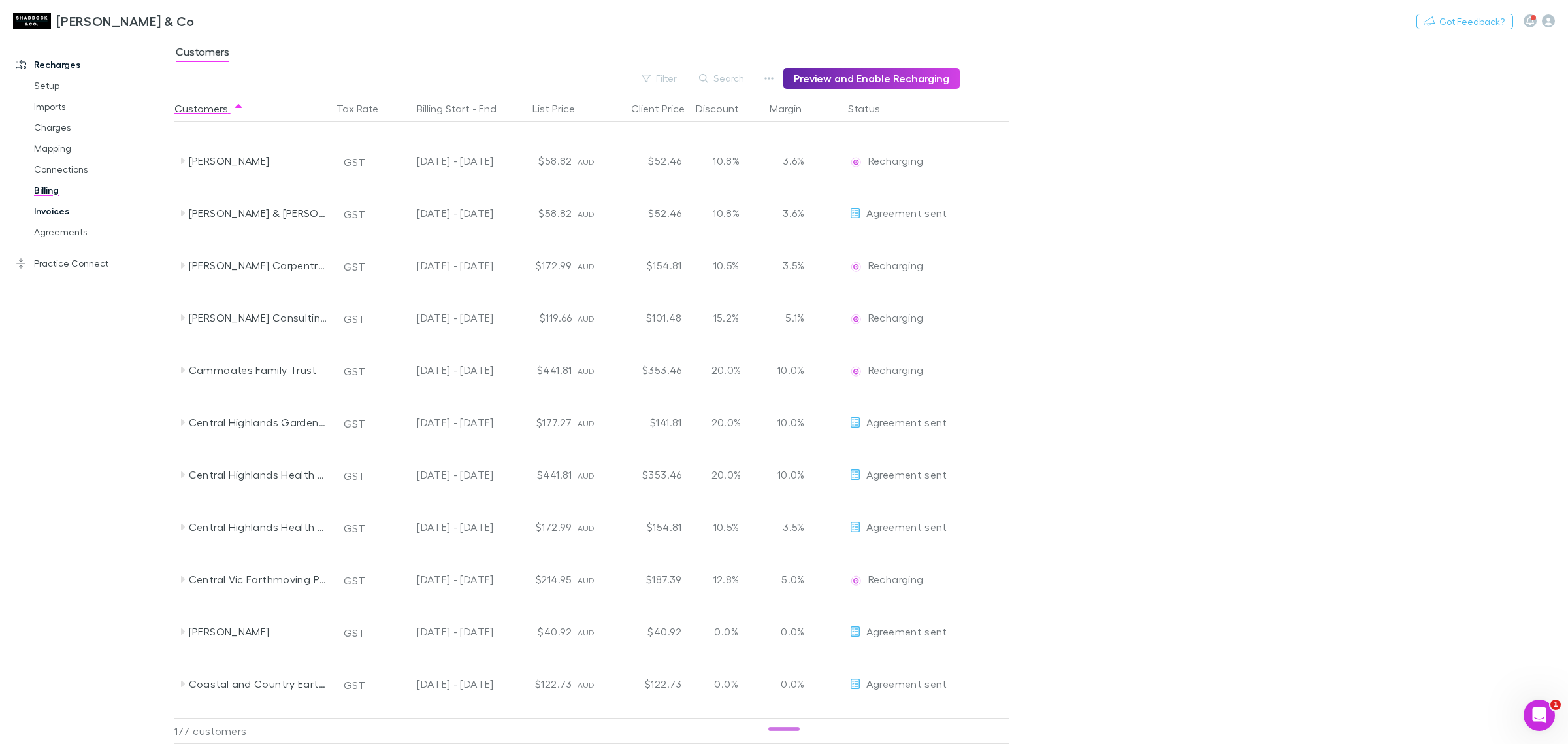
click at [56, 210] on link "Invoices" at bounding box center [103, 211] width 163 height 21
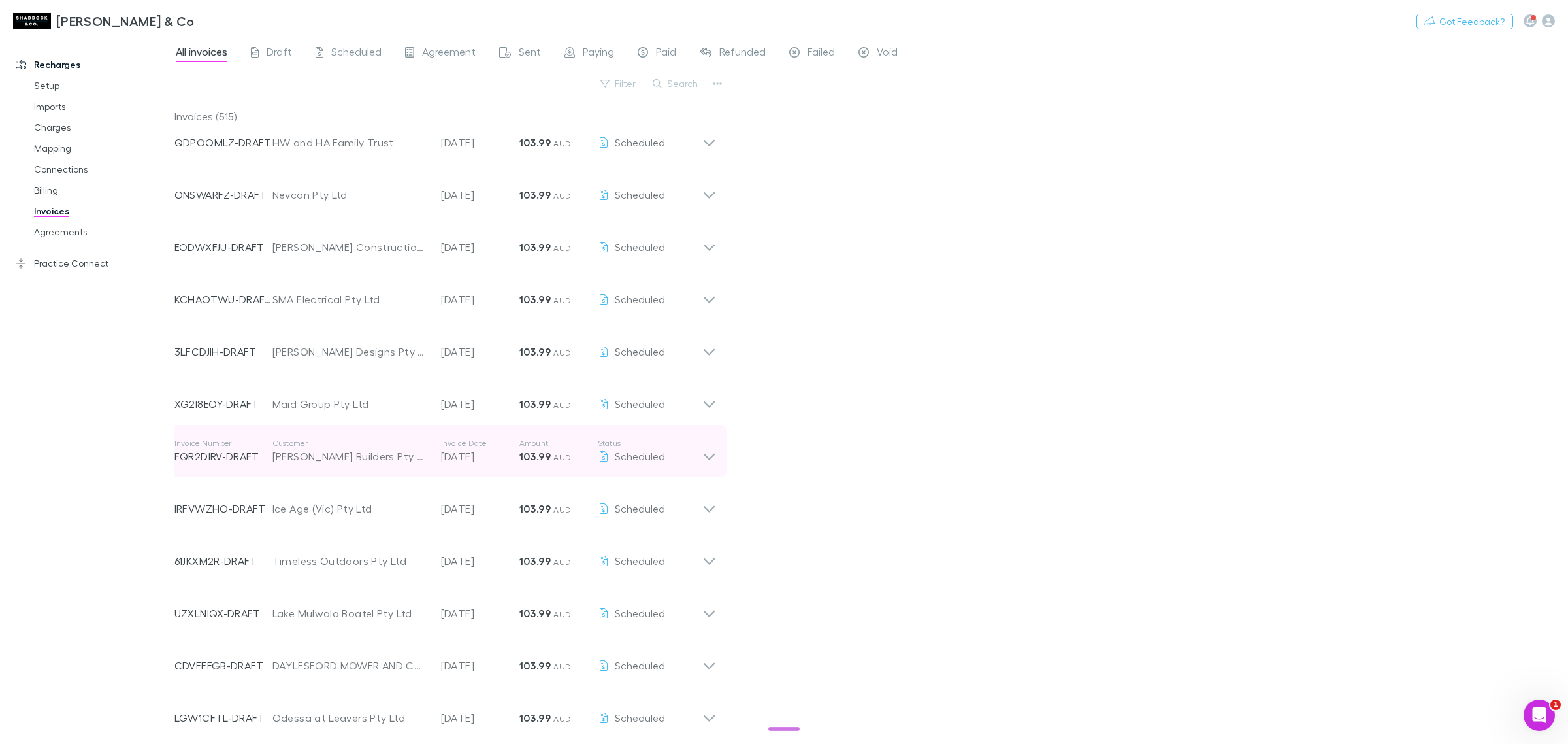
scroll to position [983, 0]
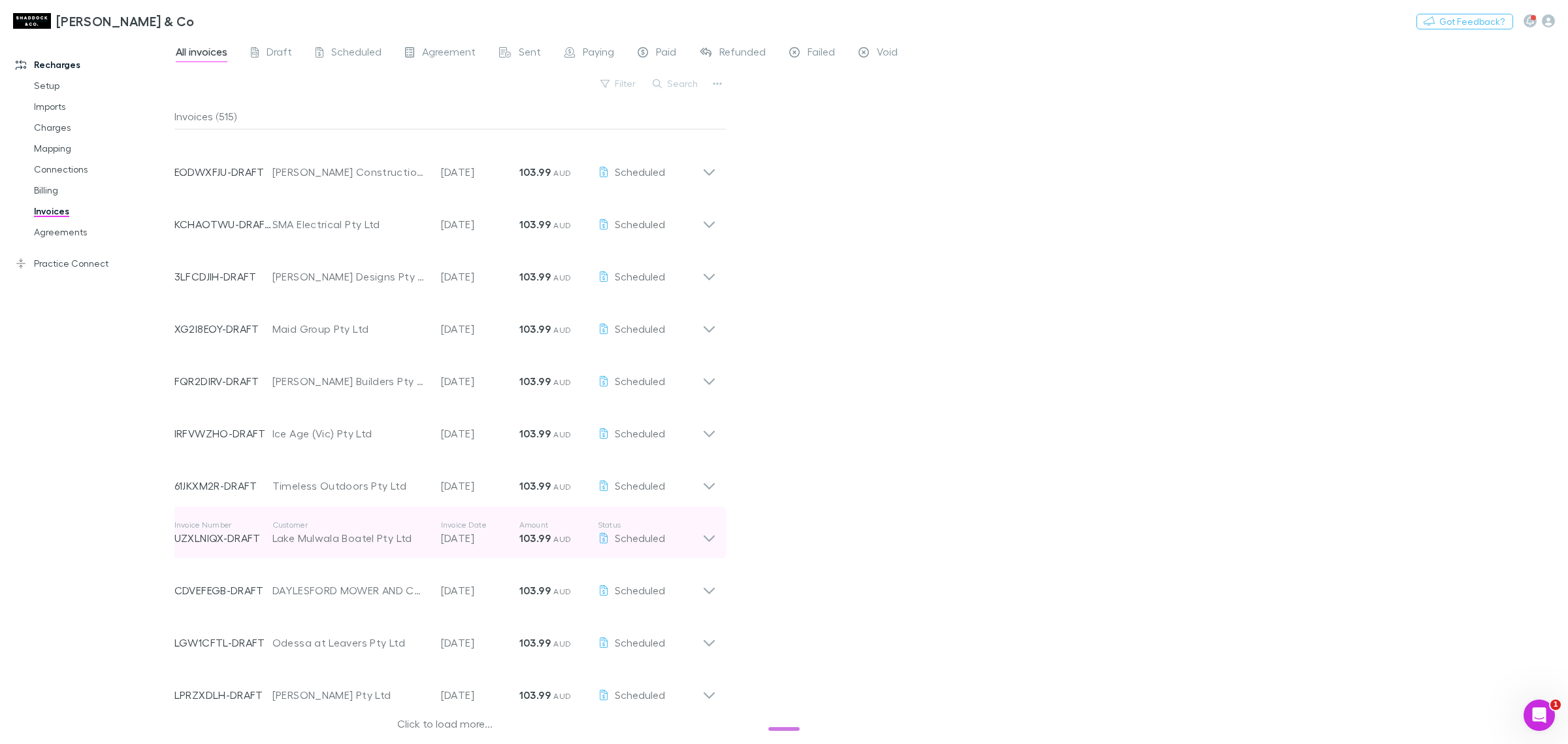
drag, startPoint x: 449, startPoint y: 721, endPoint x: 557, endPoint y: 511, distance: 236.1
click at [449, 721] on div "Click to load more..." at bounding box center [445, 725] width 542 height 19
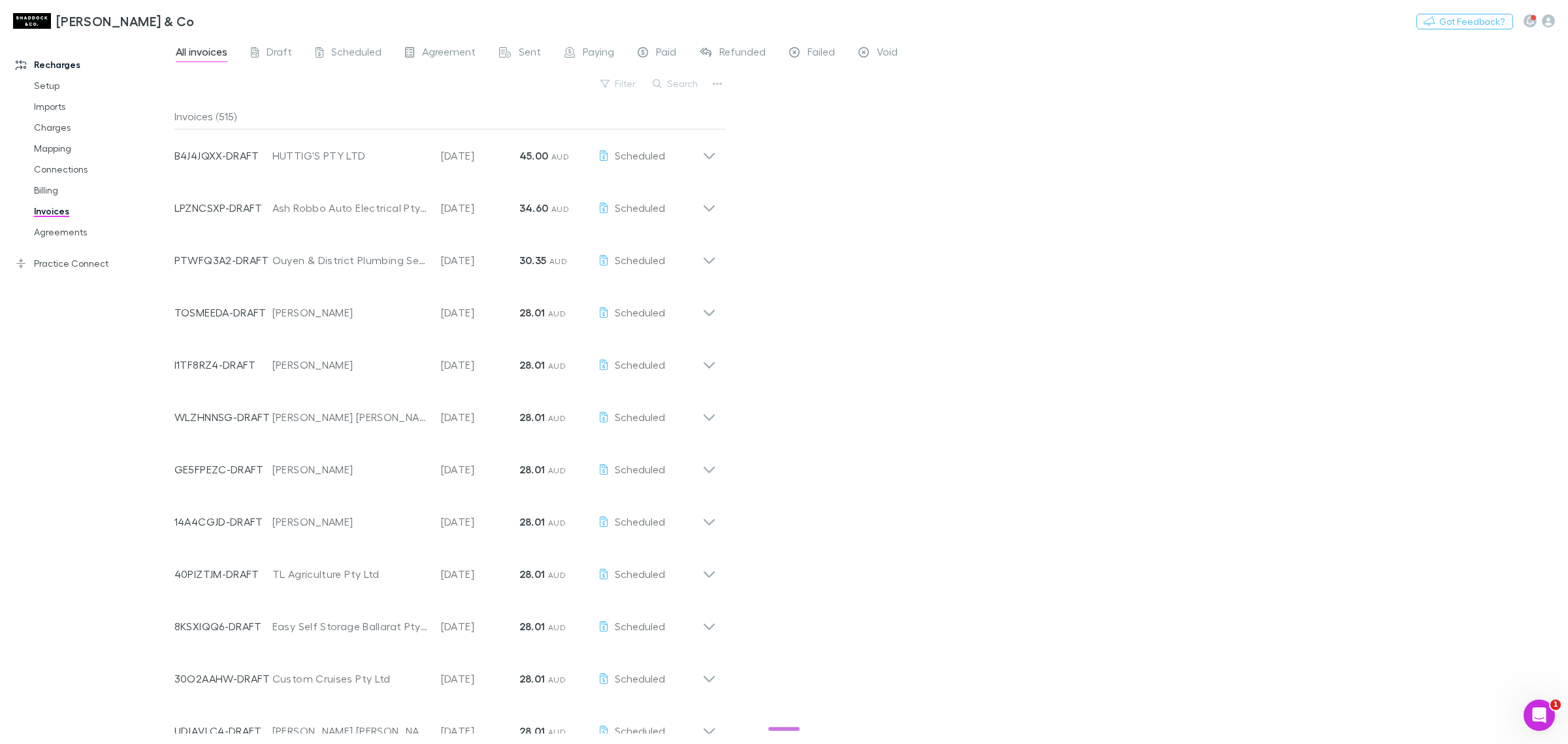
scroll to position [2223, 0]
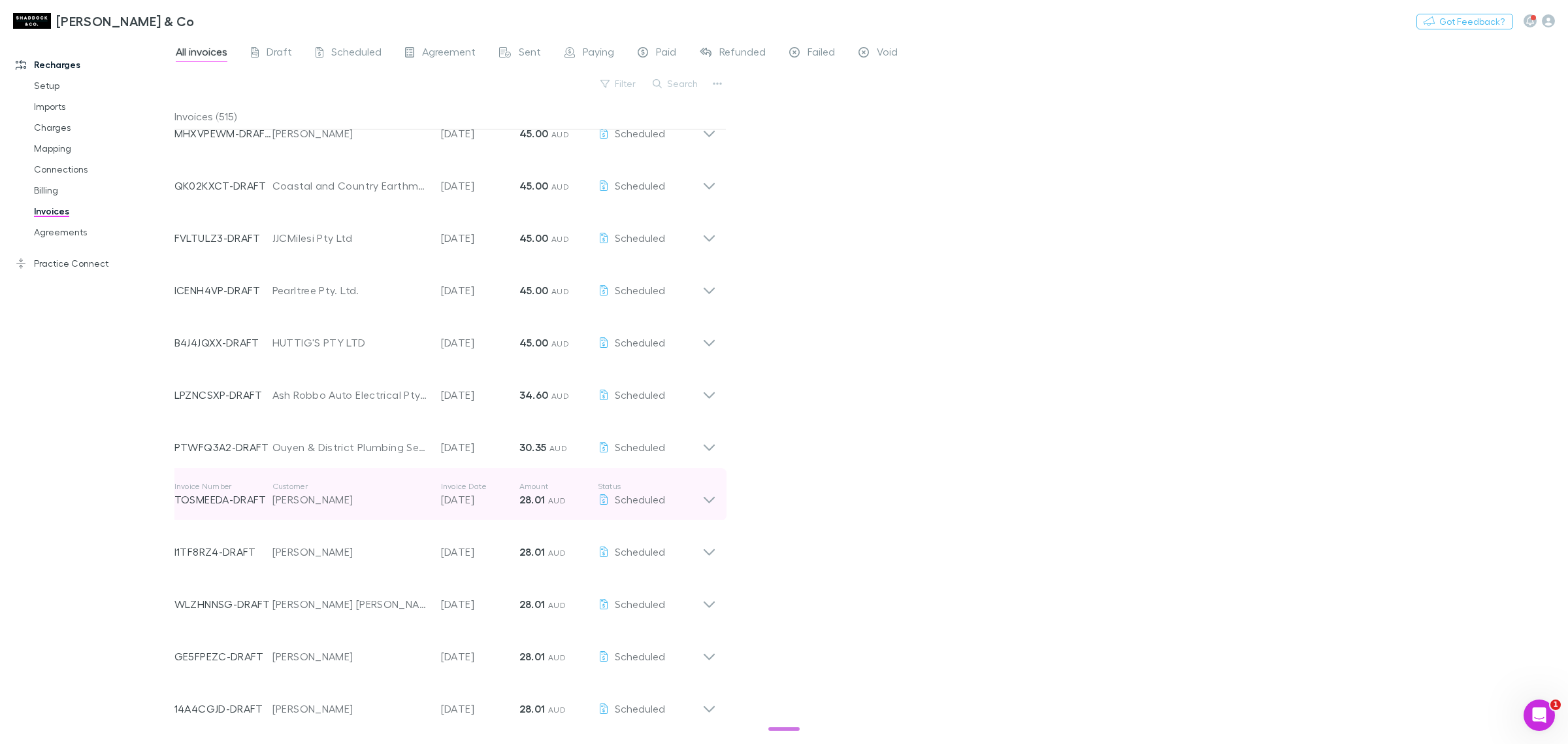
click at [710, 496] on icon at bounding box center [709, 494] width 14 height 26
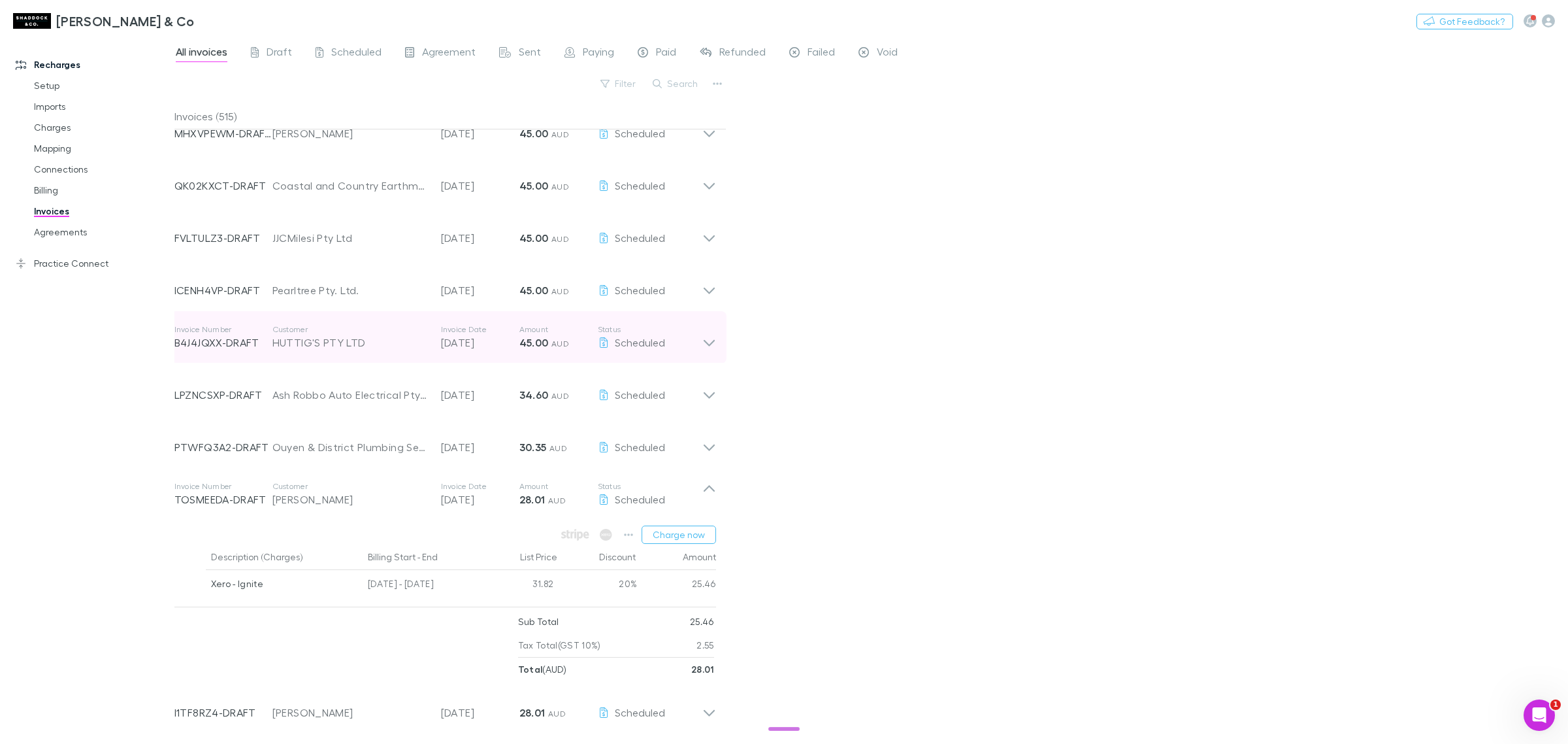
scroll to position [2305, 0]
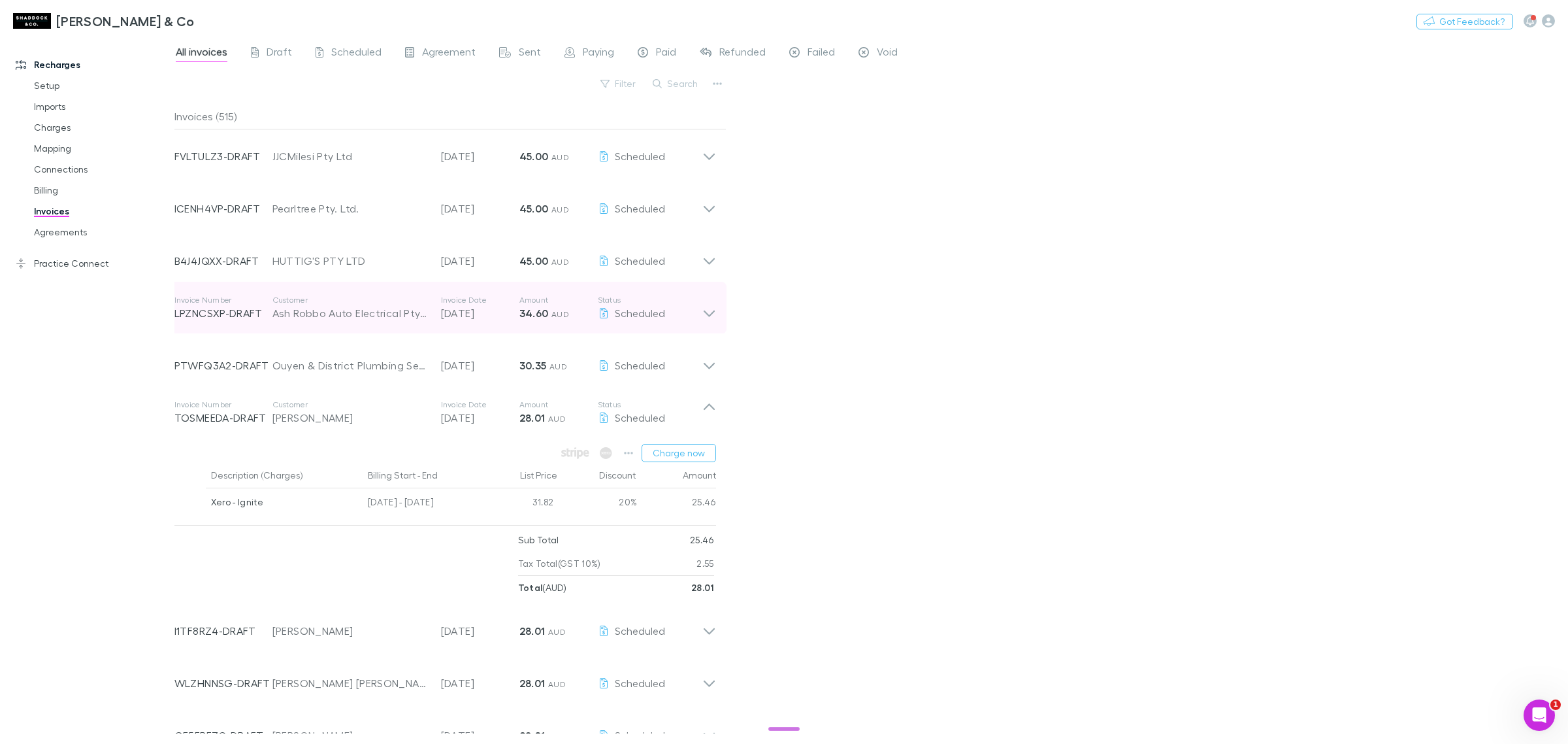
click at [712, 314] on icon at bounding box center [709, 307] width 14 height 26
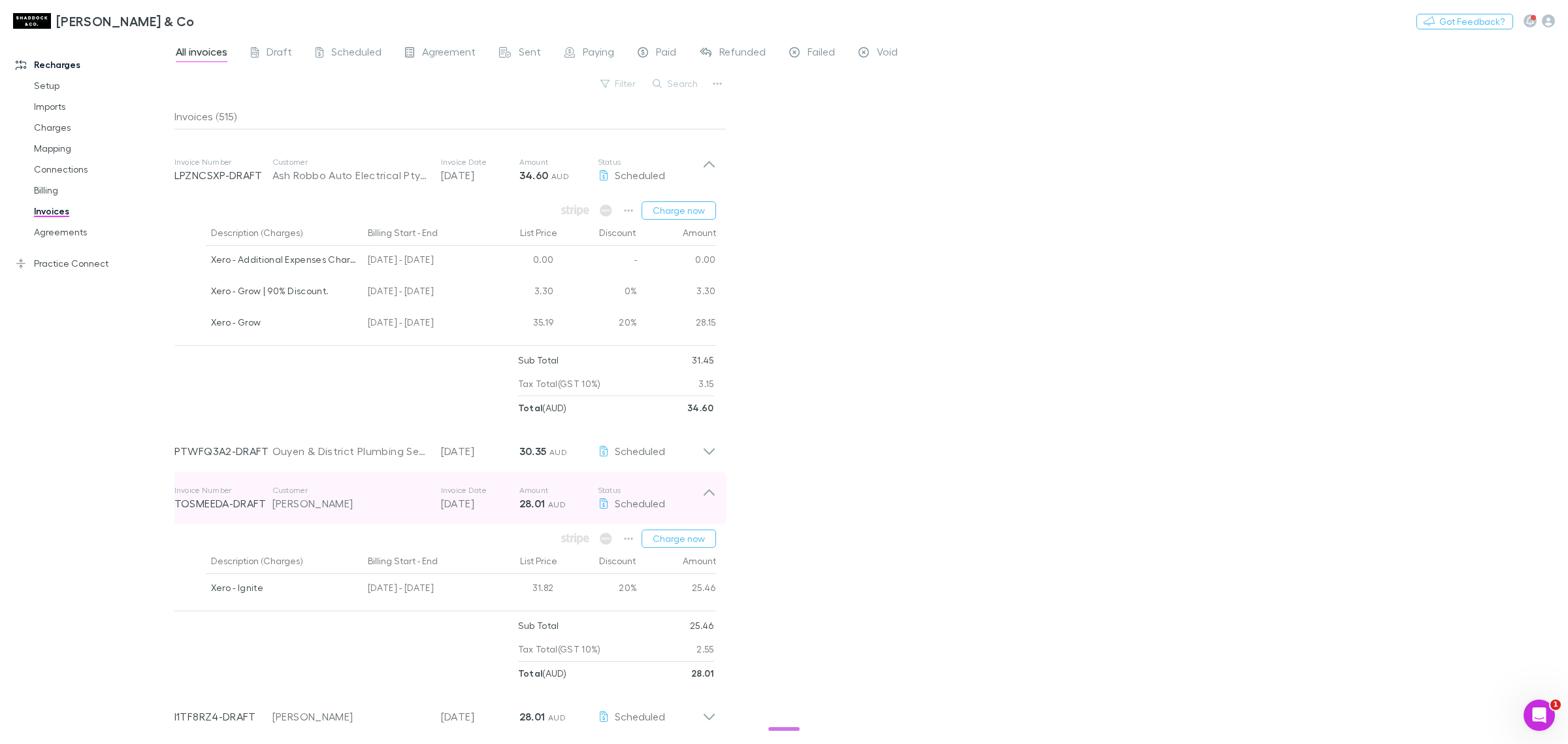
scroll to position [2468, 0]
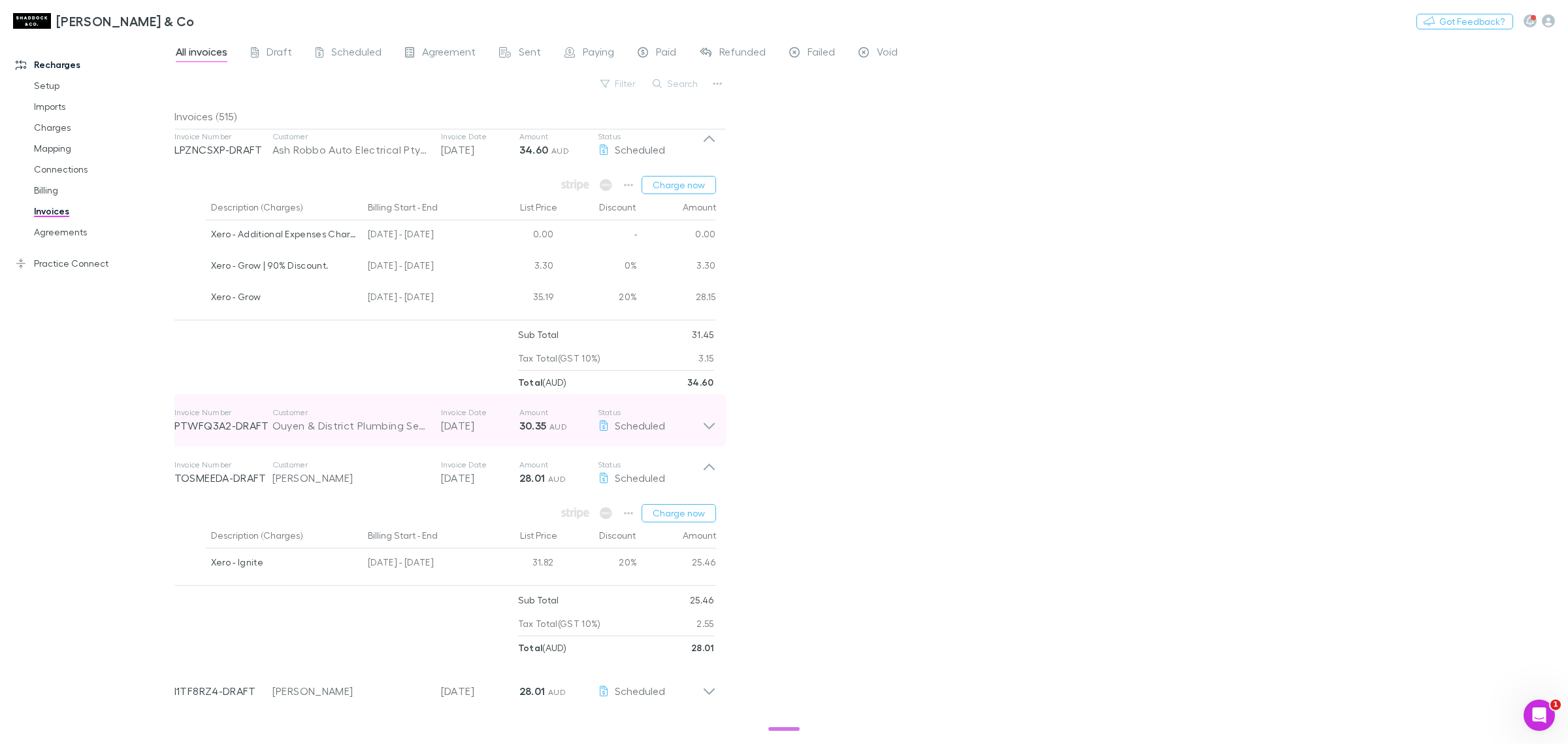
click at [710, 421] on icon at bounding box center [709, 420] width 14 height 26
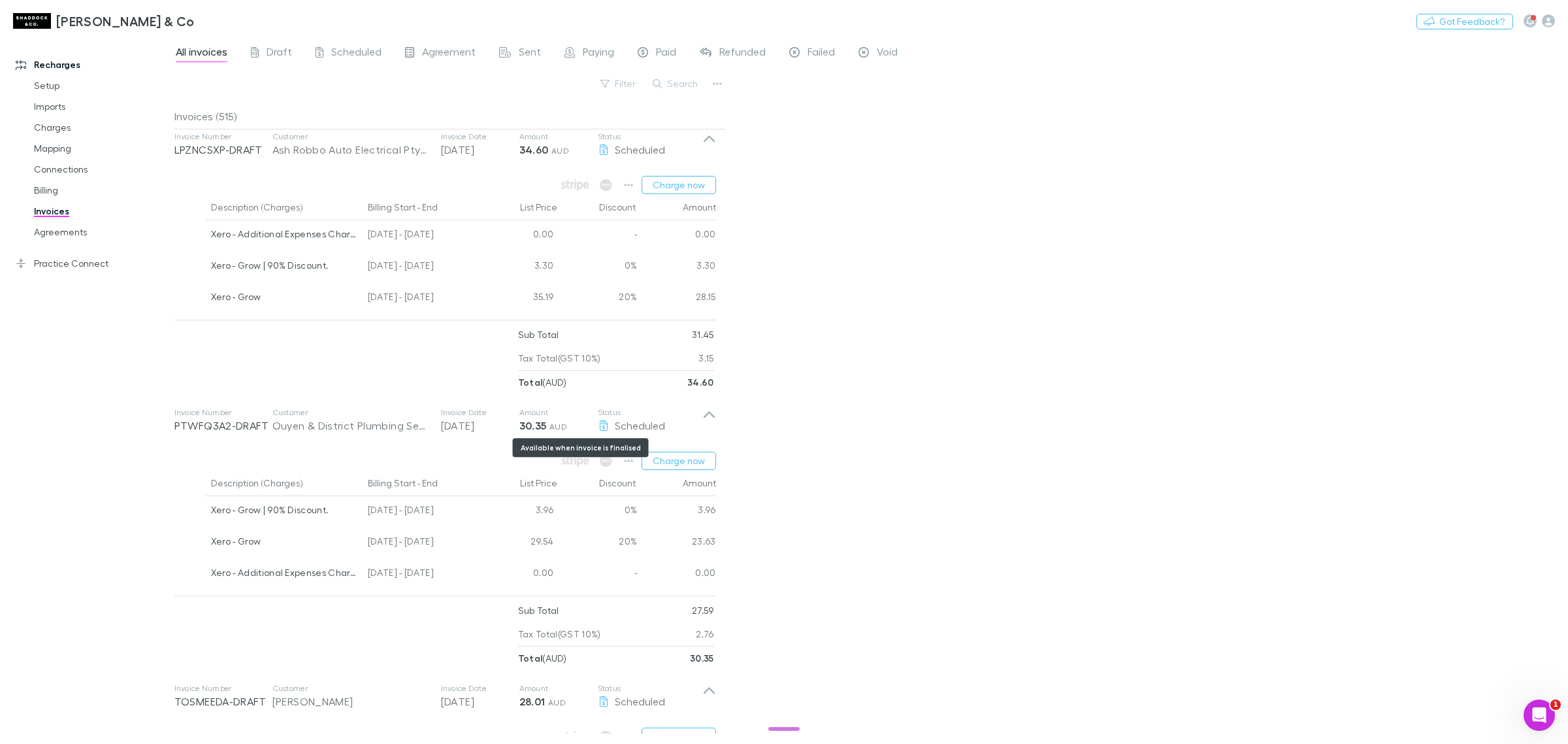
scroll to position [2631, 0]
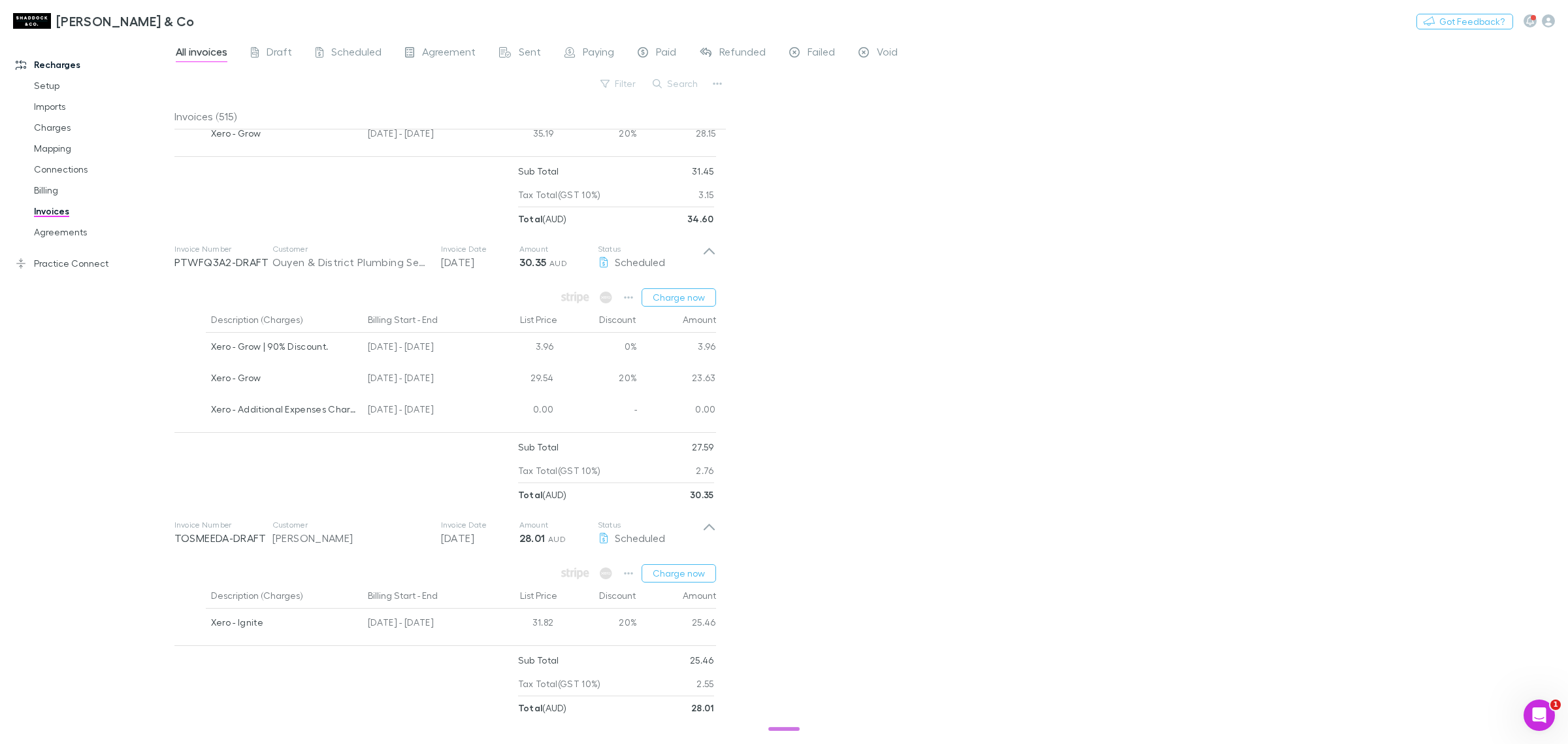
click at [928, 526] on div "All invoices Draft Scheduled Agreement Sent Paying Paid Refunded Failed Void Fi…" at bounding box center [871, 390] width 1393 height 707
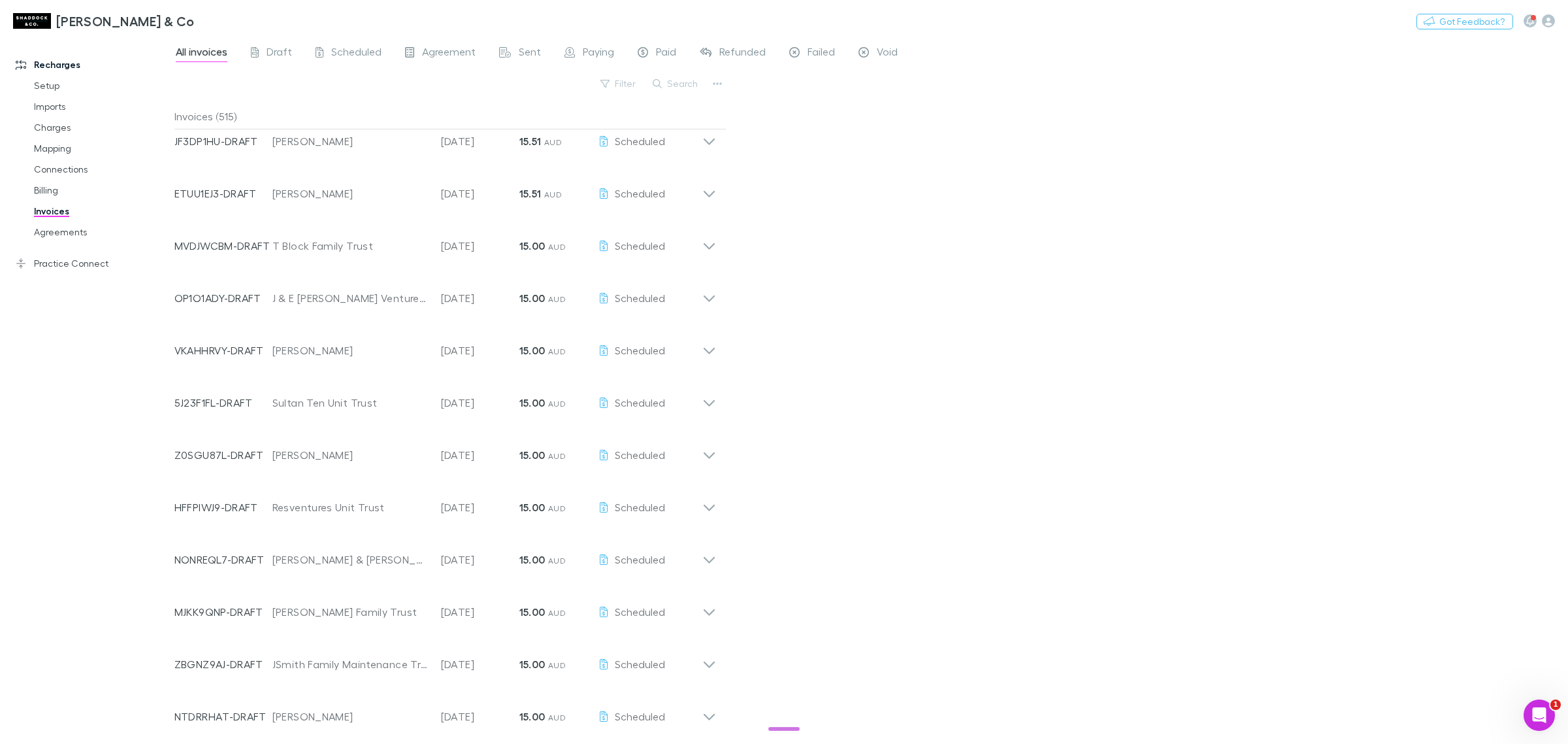
scroll to position [4727, 0]
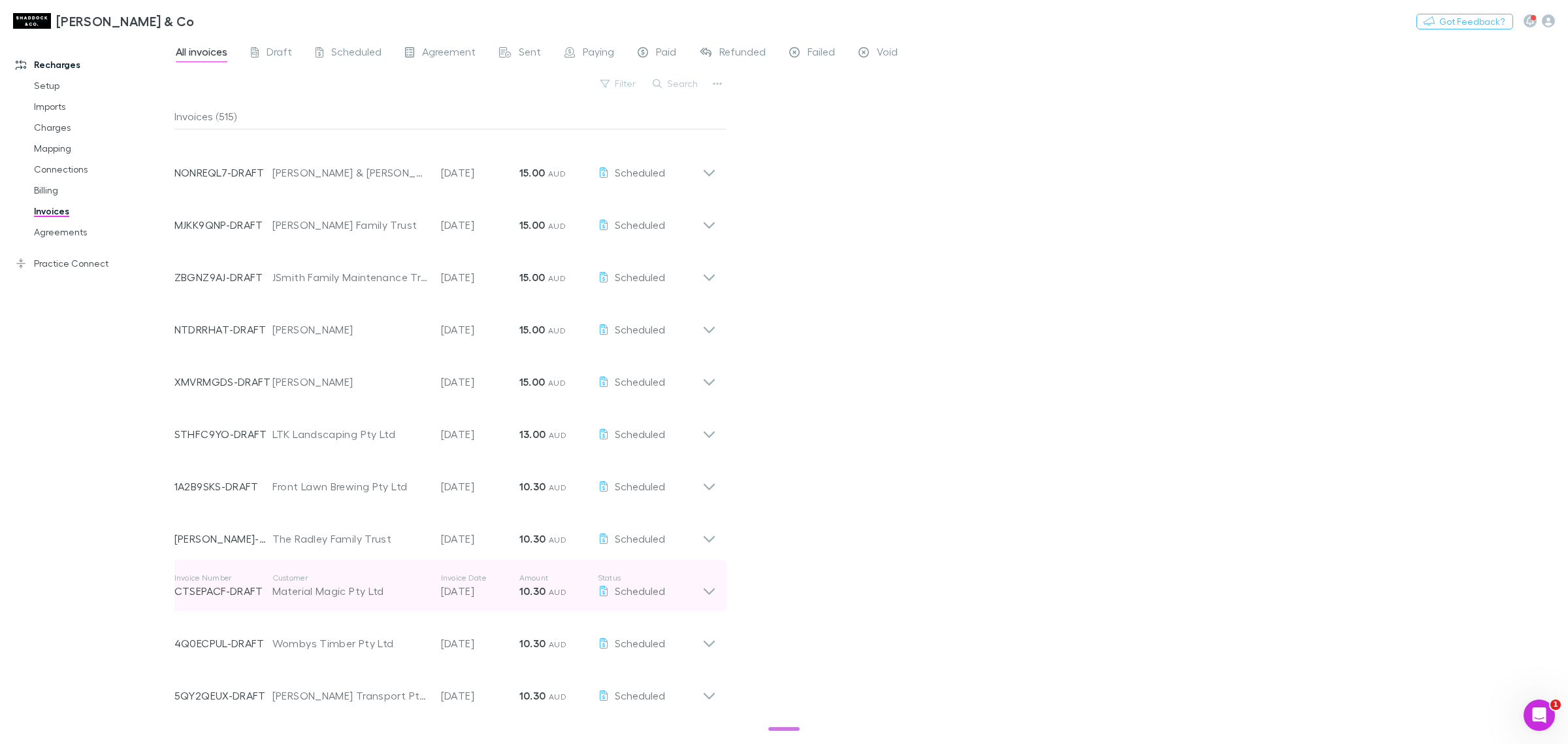
click at [704, 588] on icon at bounding box center [709, 591] width 11 height 6
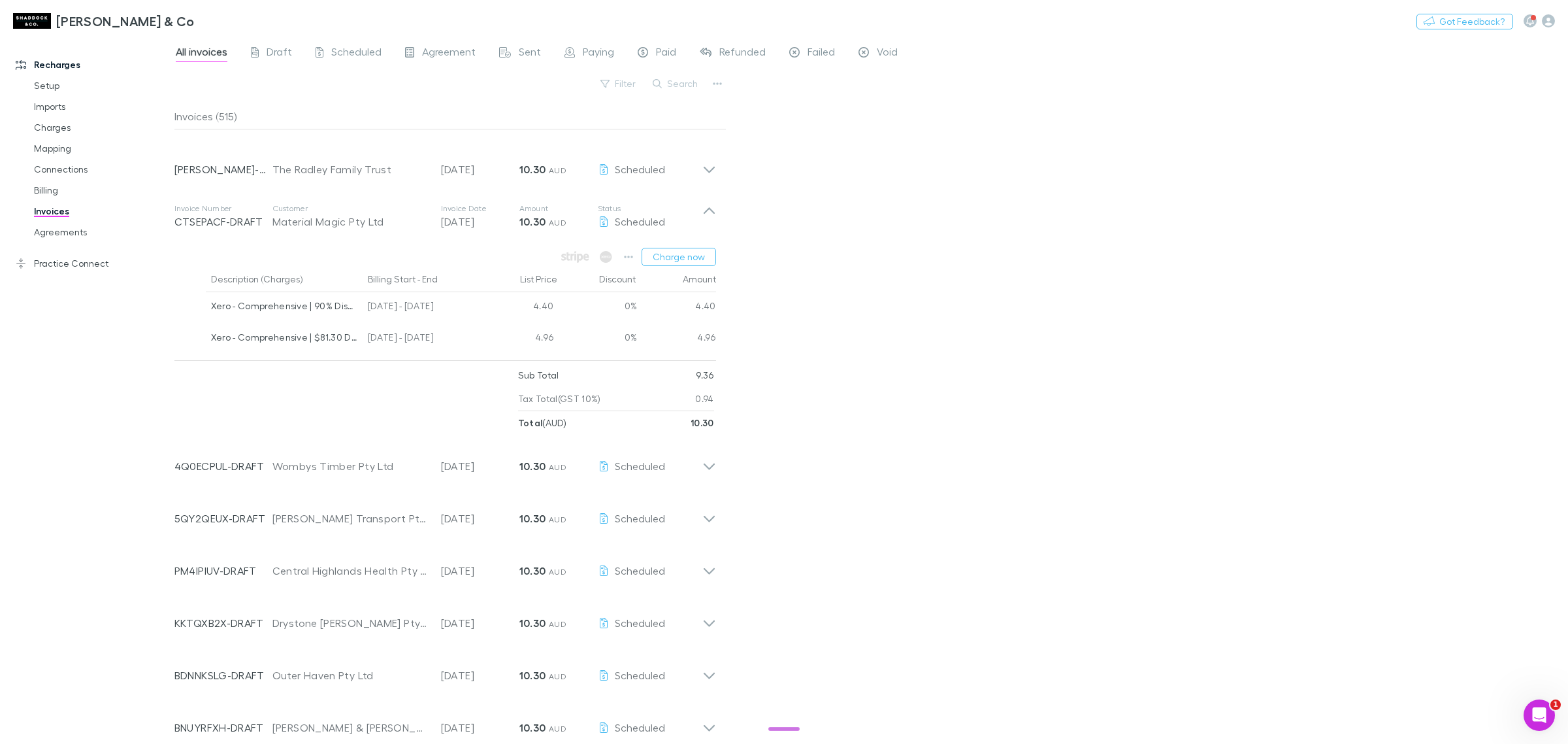
scroll to position [5135, 0]
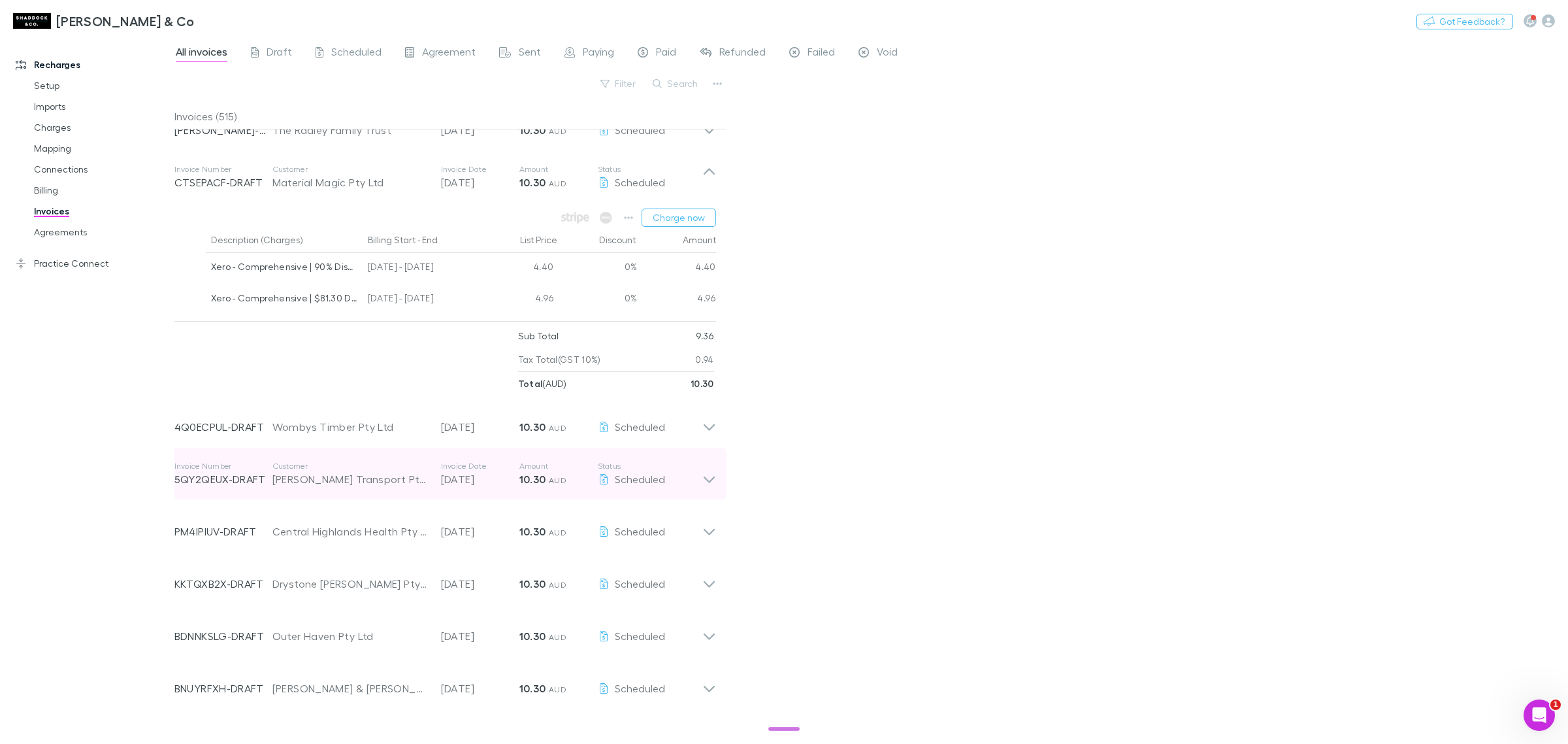
click at [706, 477] on icon at bounding box center [709, 480] width 11 height 6
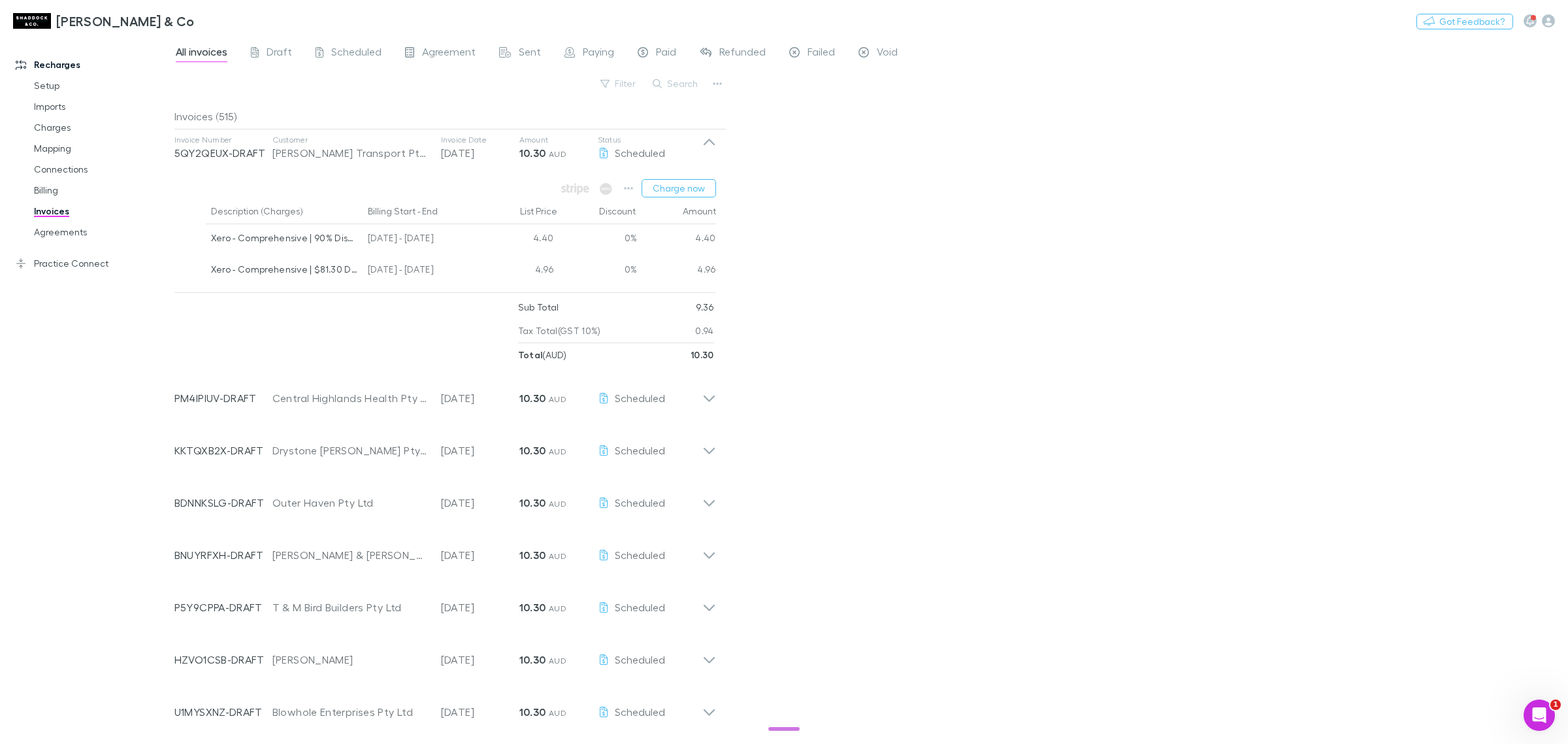
scroll to position [5462, 0]
click at [710, 550] on icon at bounding box center [709, 549] width 14 height 26
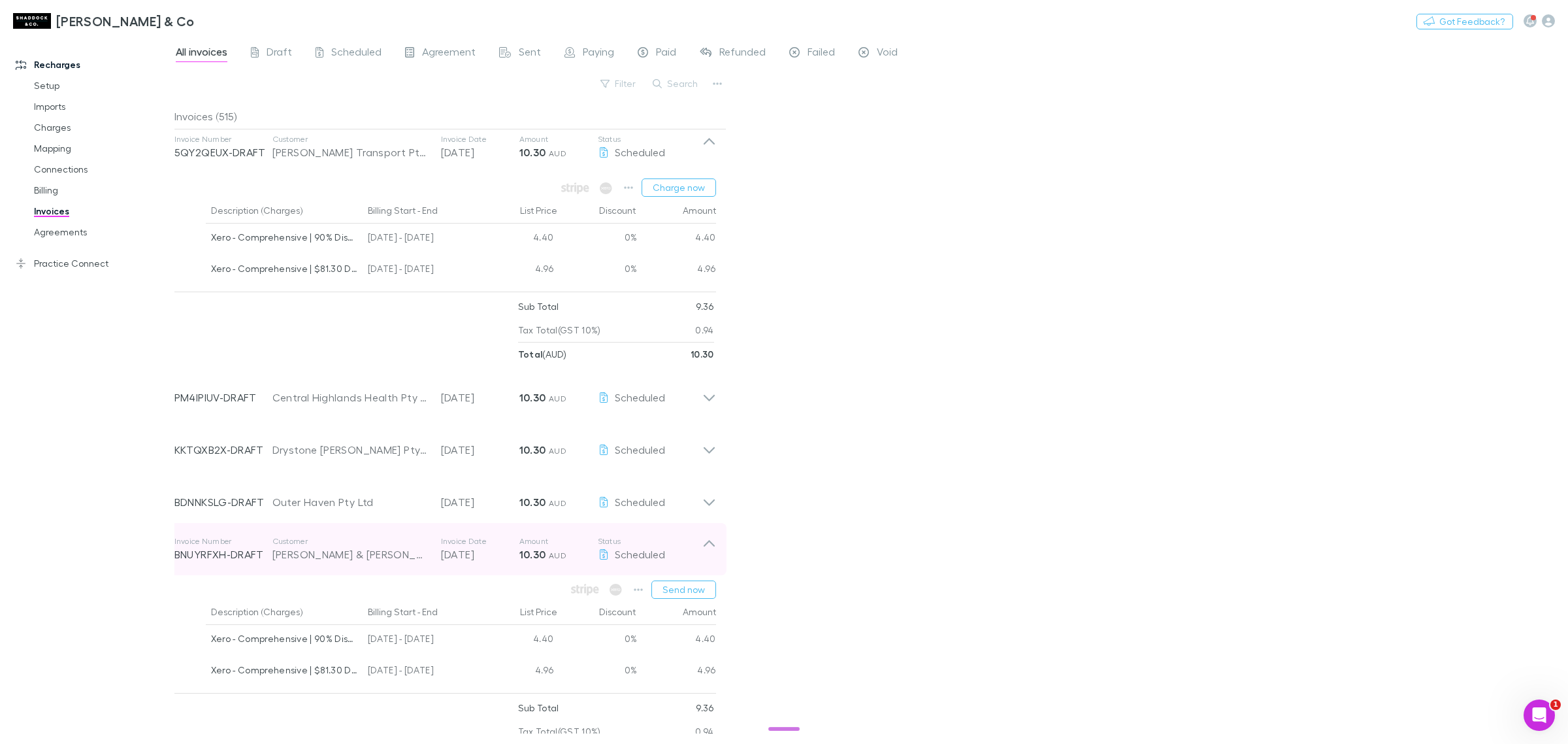
click at [710, 550] on icon at bounding box center [709, 549] width 14 height 26
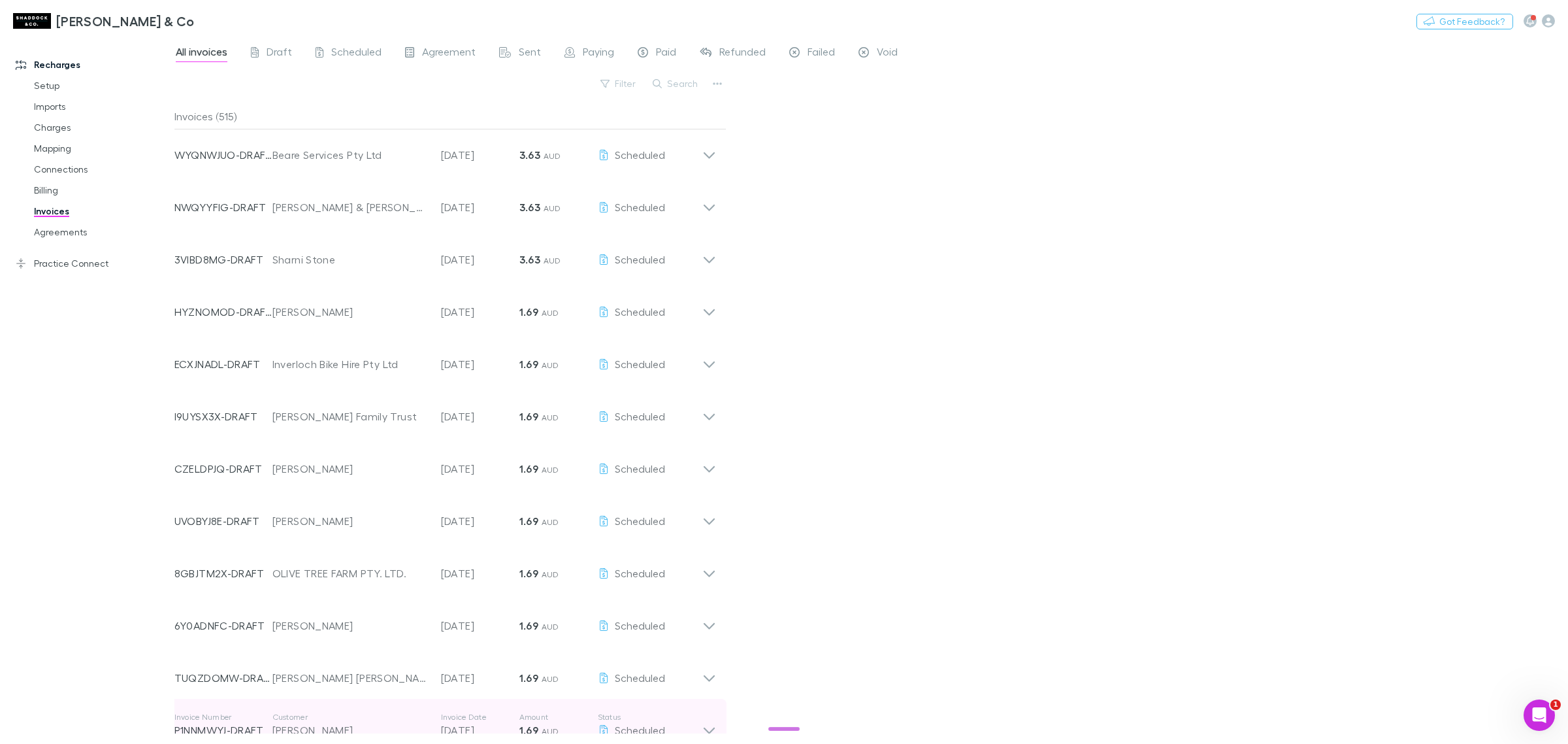
scroll to position [8246, 0]
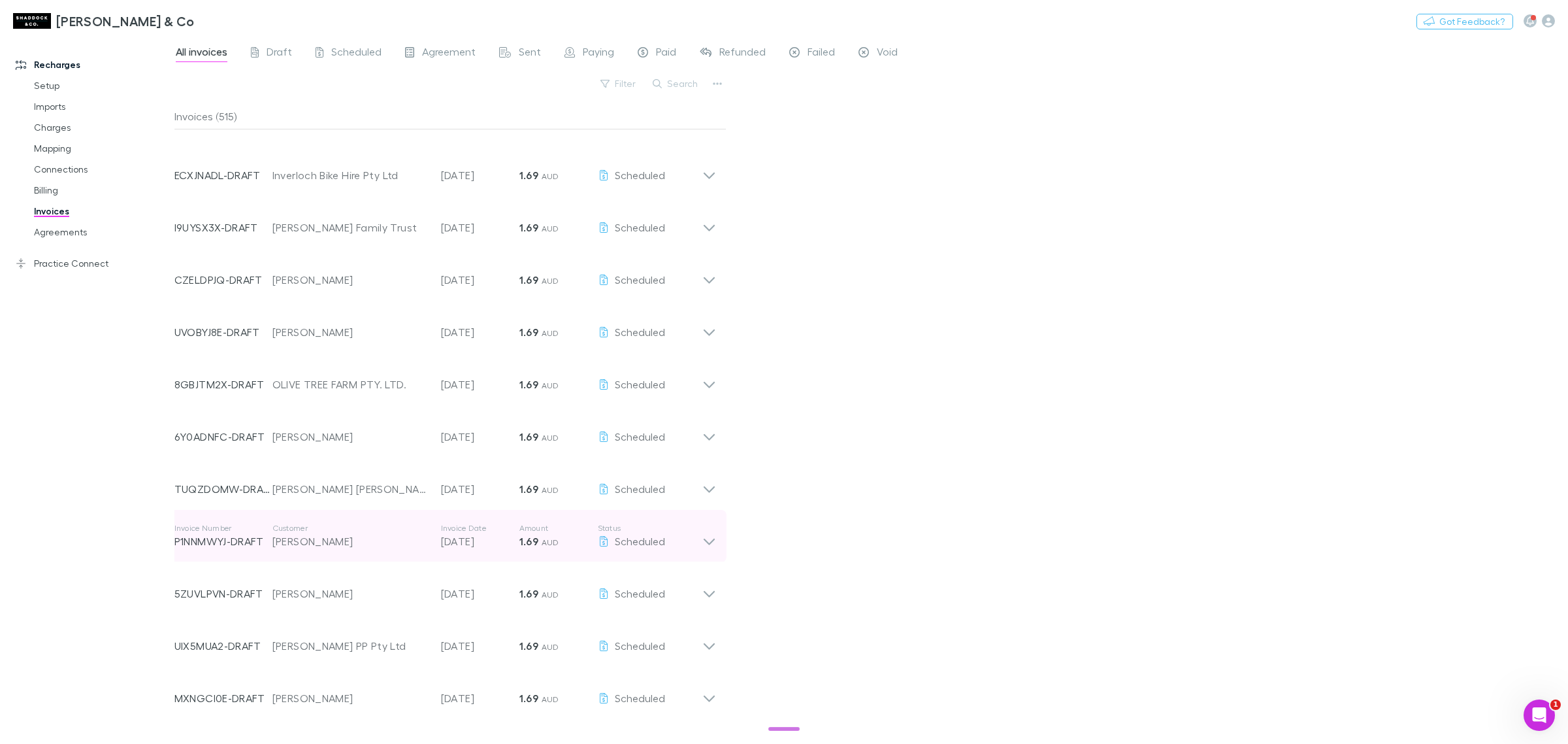
click at [712, 533] on icon at bounding box center [709, 536] width 14 height 26
